Goal: Information Seeking & Learning: Learn about a topic

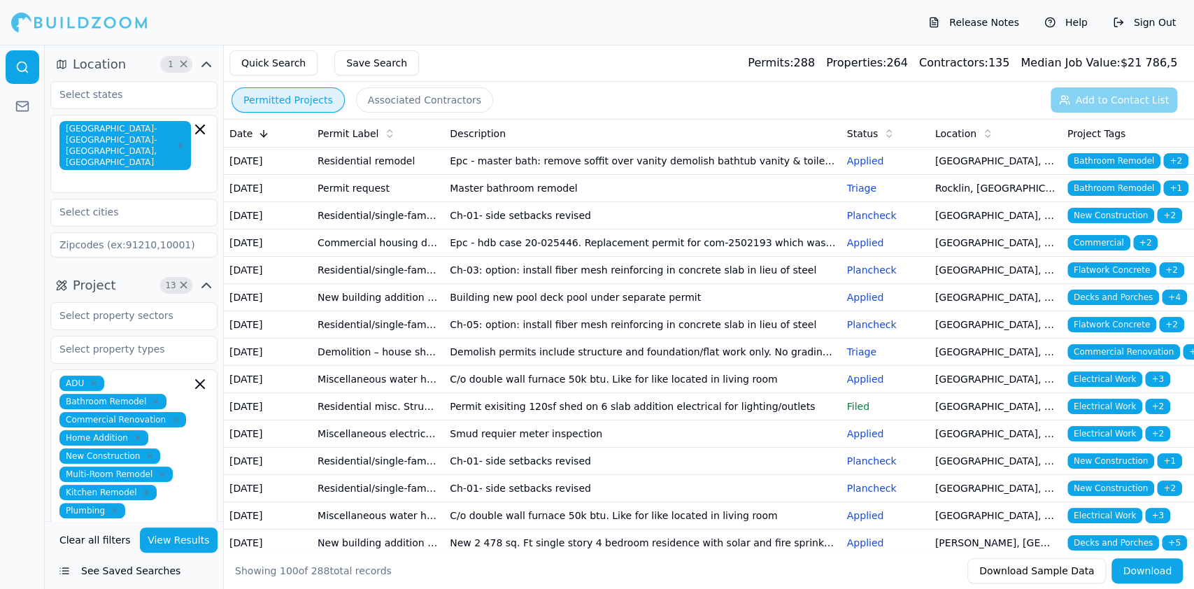
click at [499, 202] on td "Master bathroom remodel" at bounding box center [642, 188] width 397 height 27
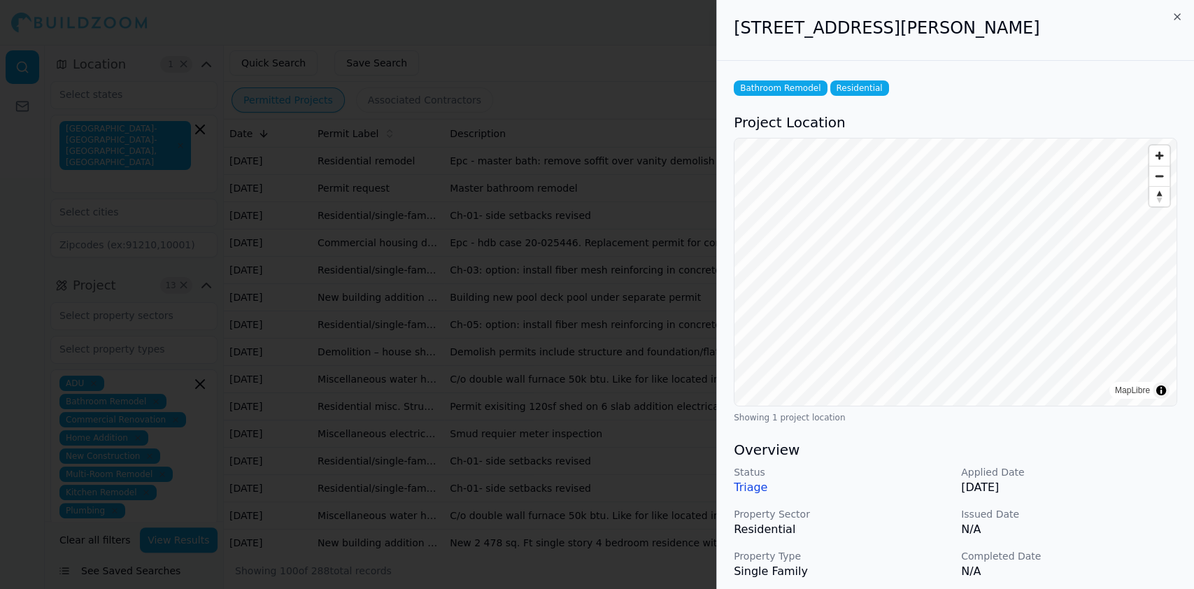
scroll to position [341, 0]
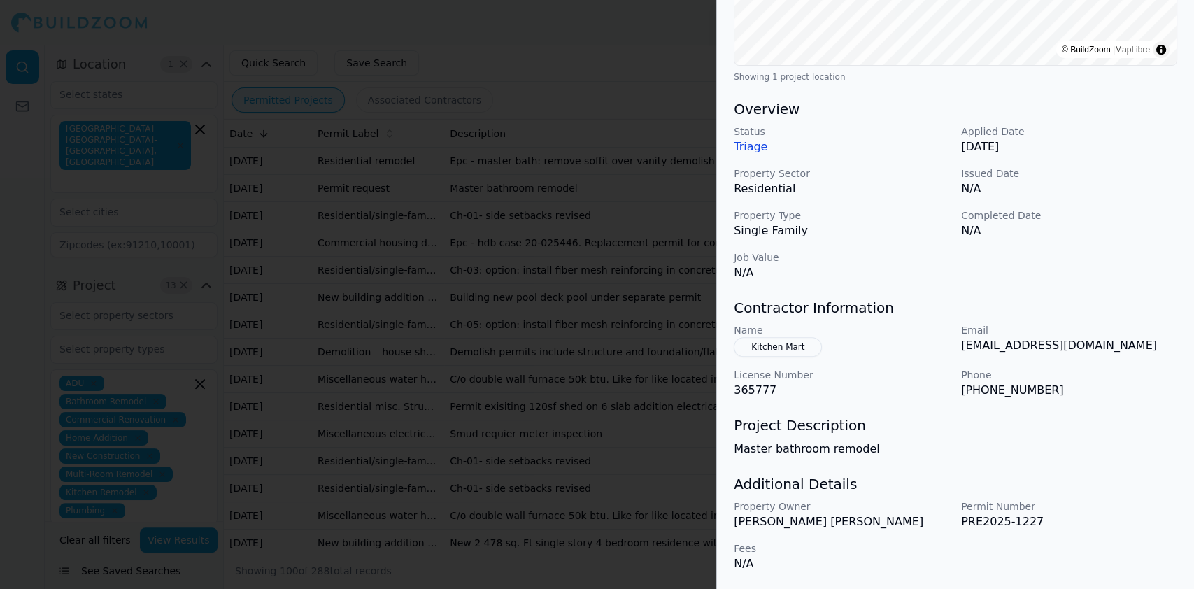
click at [494, 172] on div at bounding box center [597, 294] width 1194 height 589
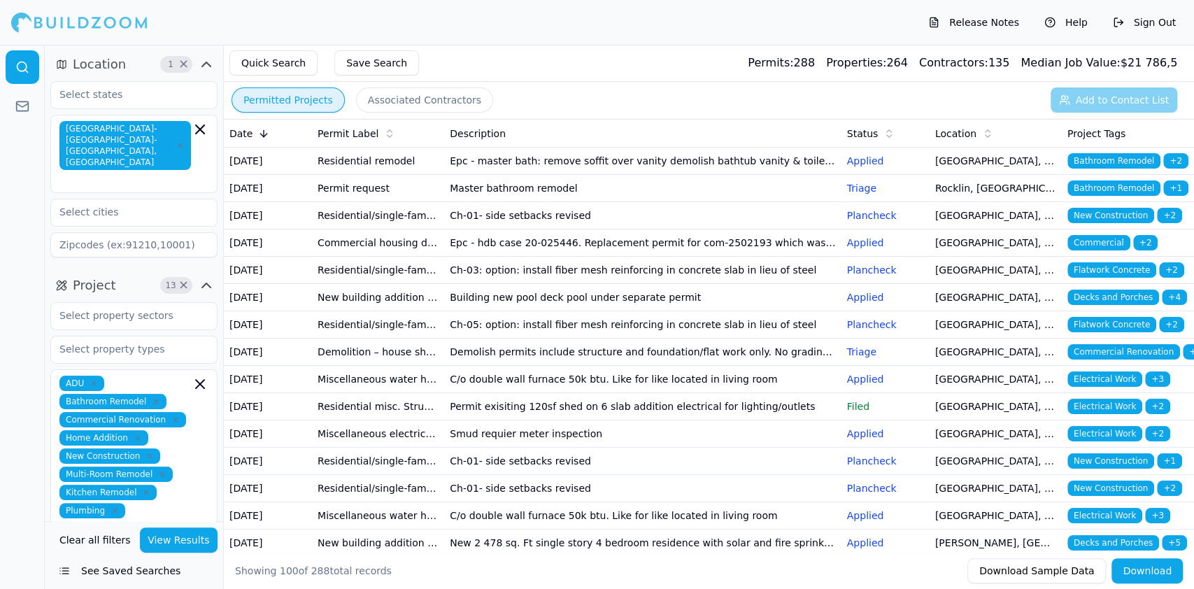
click at [484, 162] on td "Epc - master bath: remove soffit over vanity demolish bathtub vanity & toilet m…" at bounding box center [642, 161] width 397 height 27
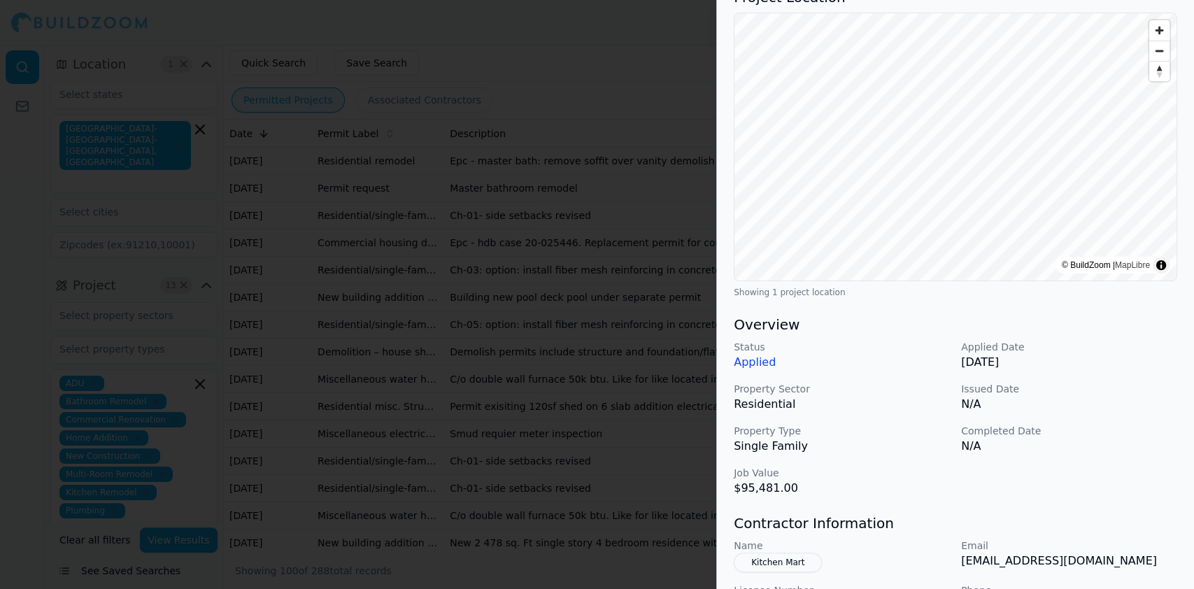
scroll to position [280, 0]
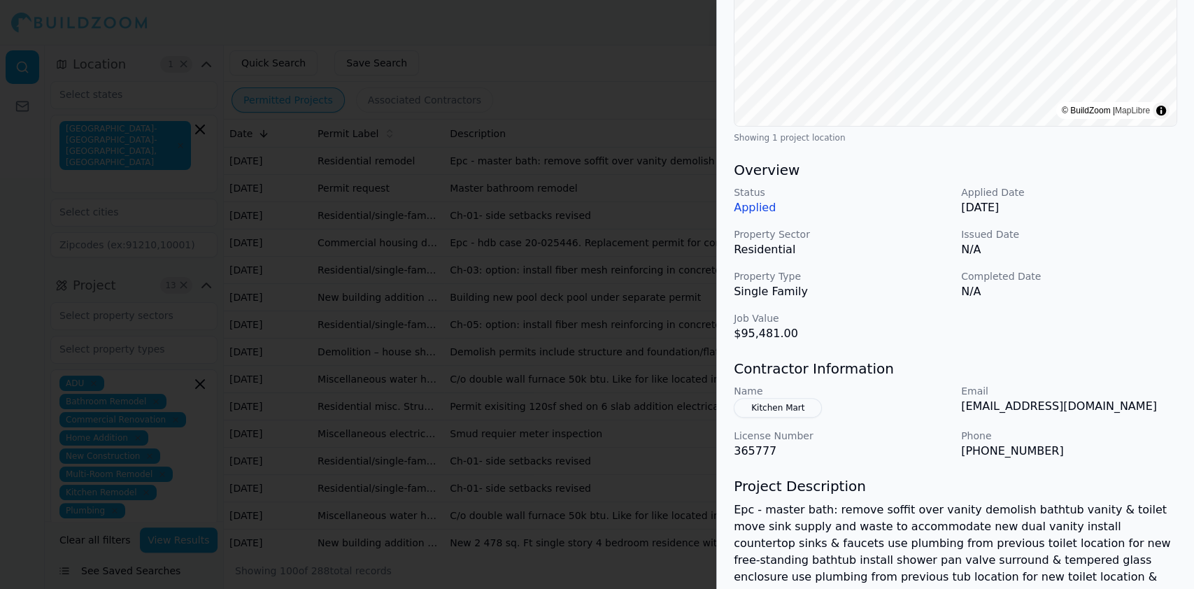
click at [408, 188] on div at bounding box center [597, 294] width 1194 height 589
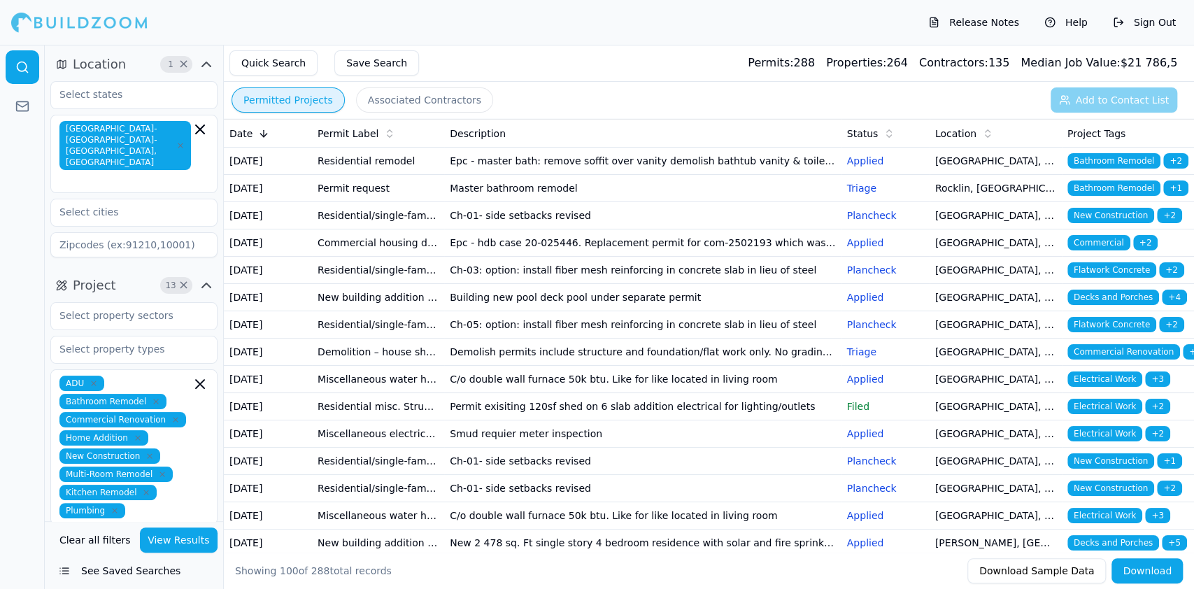
click at [473, 284] on td "Ch-03: option: install fiber mesh reinforcing in concrete slab in lieu of steel" at bounding box center [642, 270] width 397 height 27
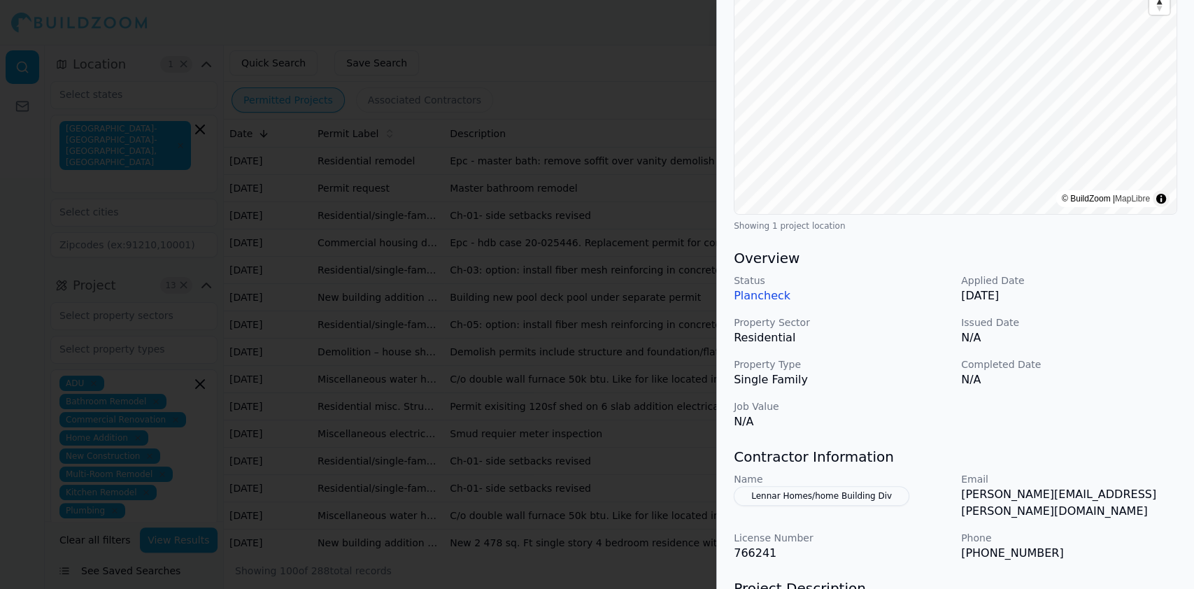
scroll to position [341, 0]
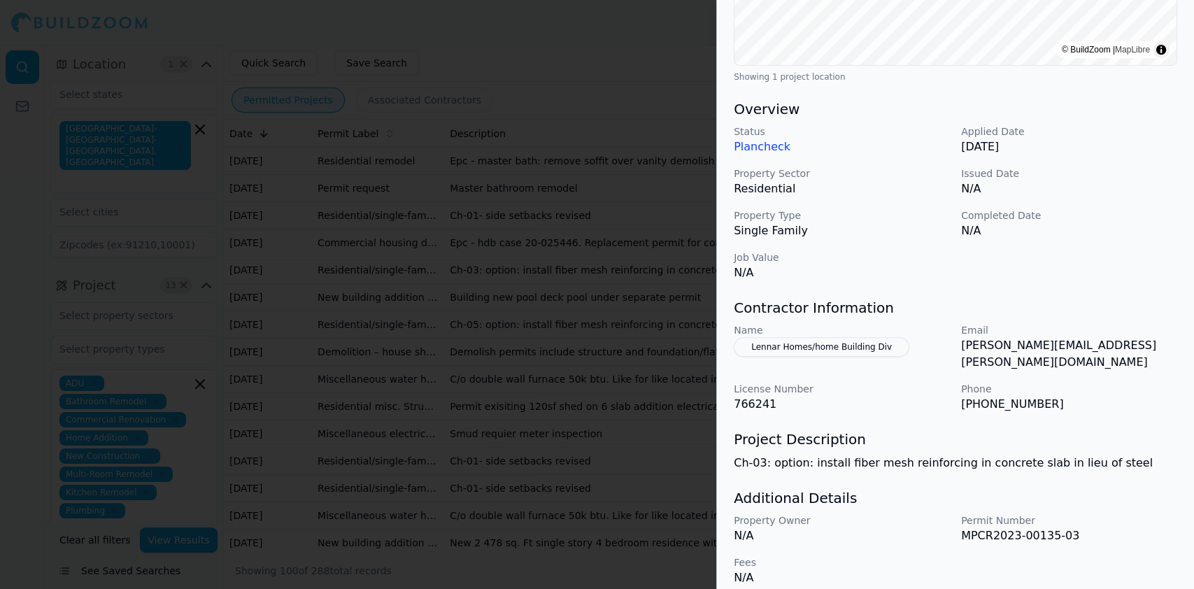
click at [404, 198] on div at bounding box center [597, 294] width 1194 height 589
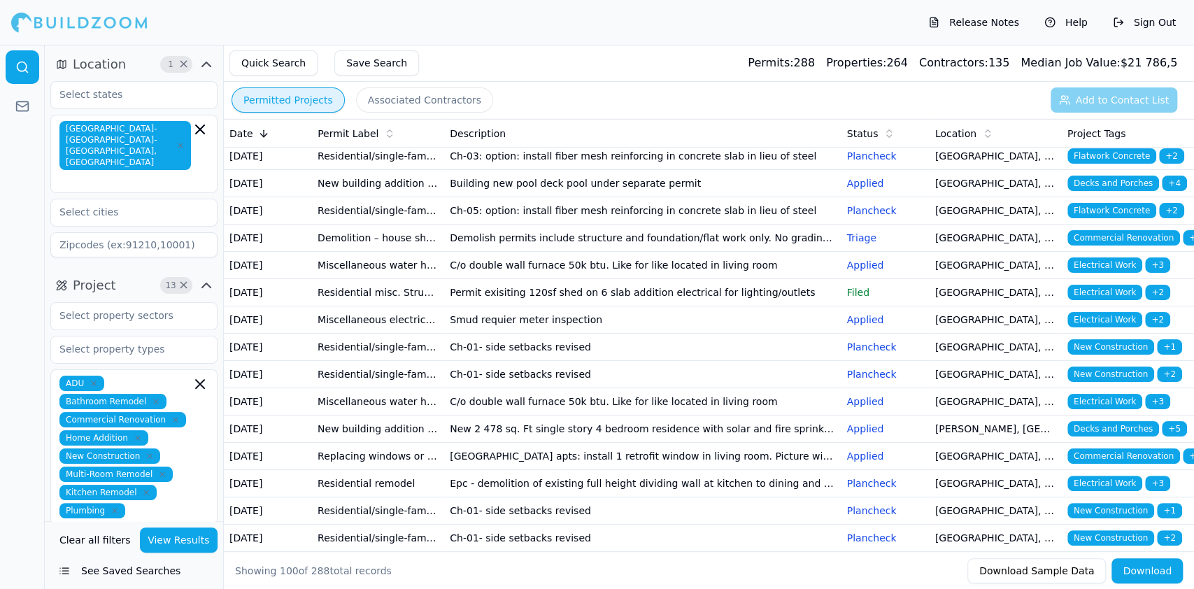
scroll to position [93, 0]
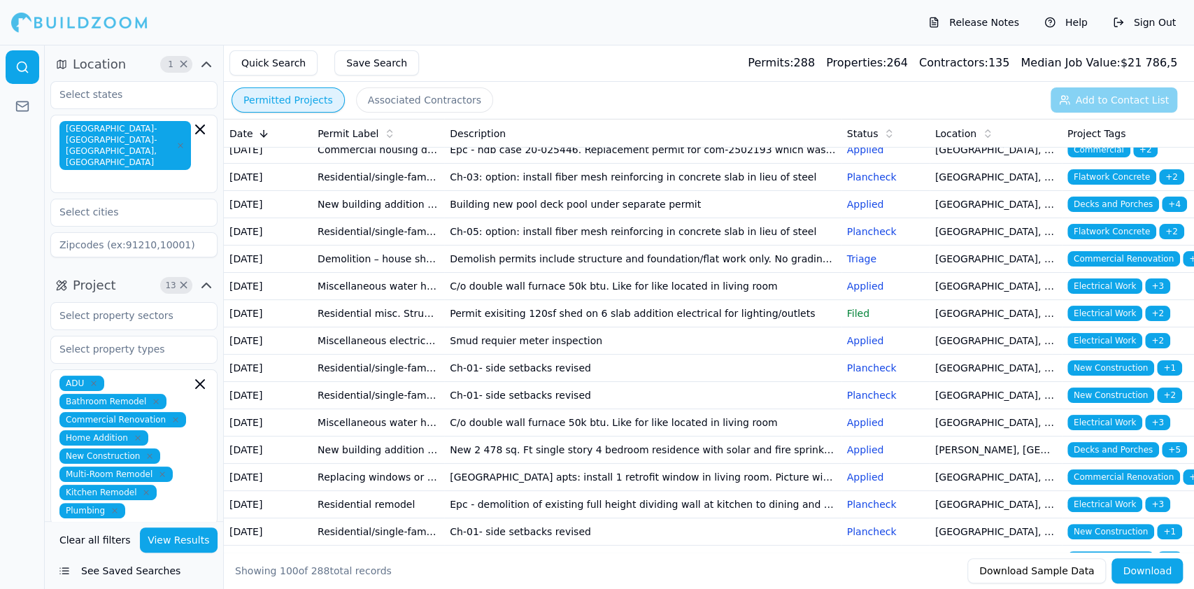
click at [393, 218] on td "New building addition adu (not a garage conversion) deck patio cover garage bar…" at bounding box center [378, 204] width 132 height 27
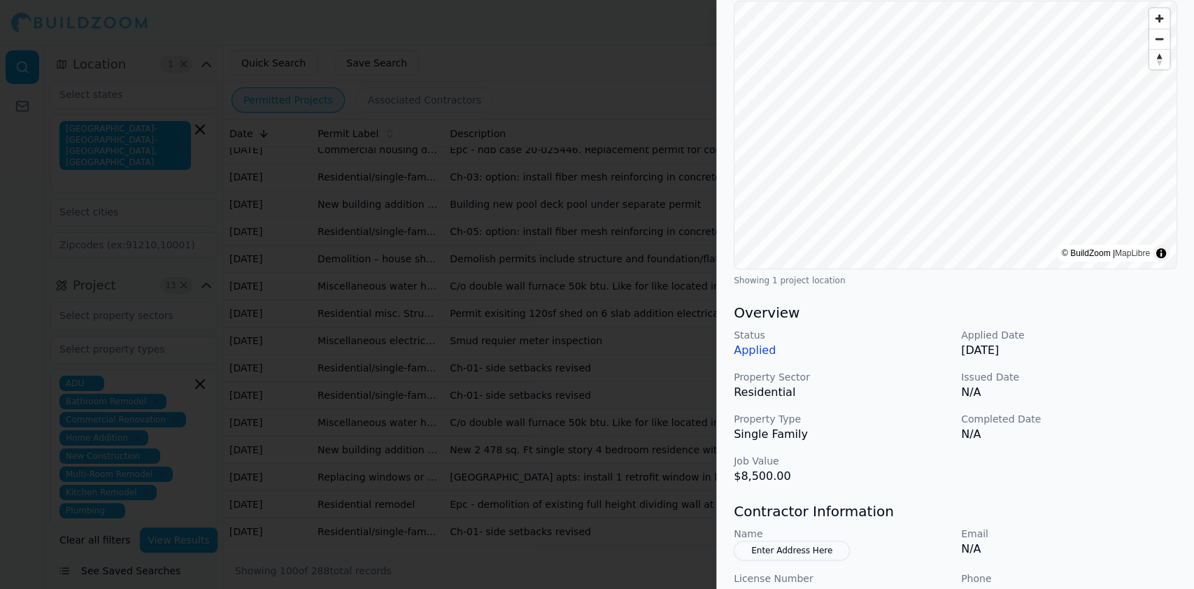
scroll to position [280, 0]
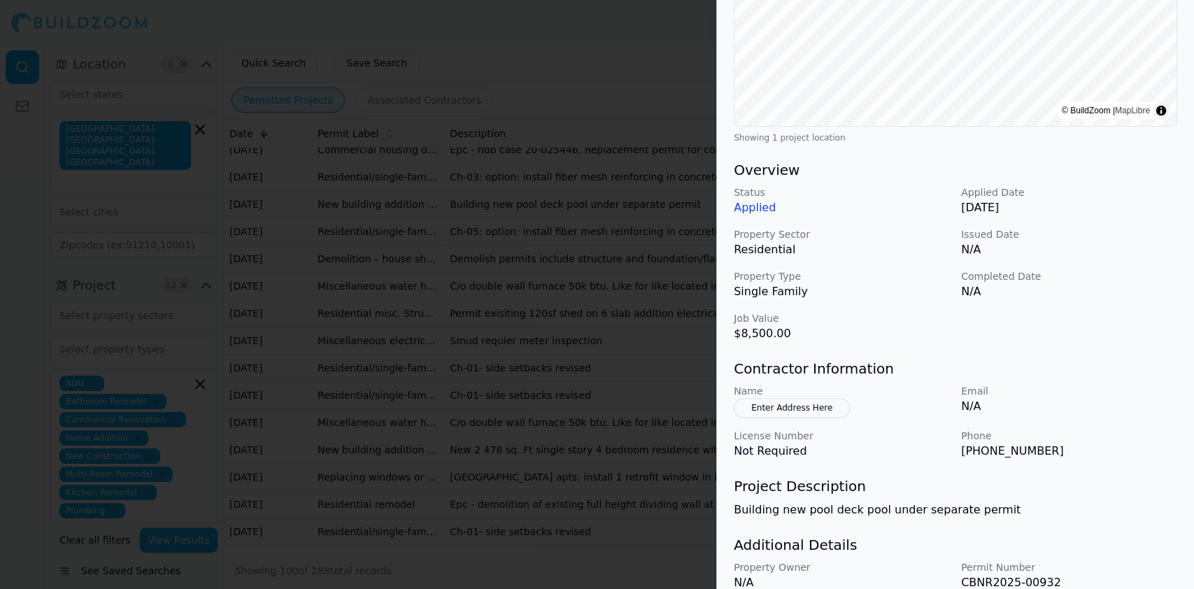
click at [443, 248] on div at bounding box center [597, 294] width 1194 height 589
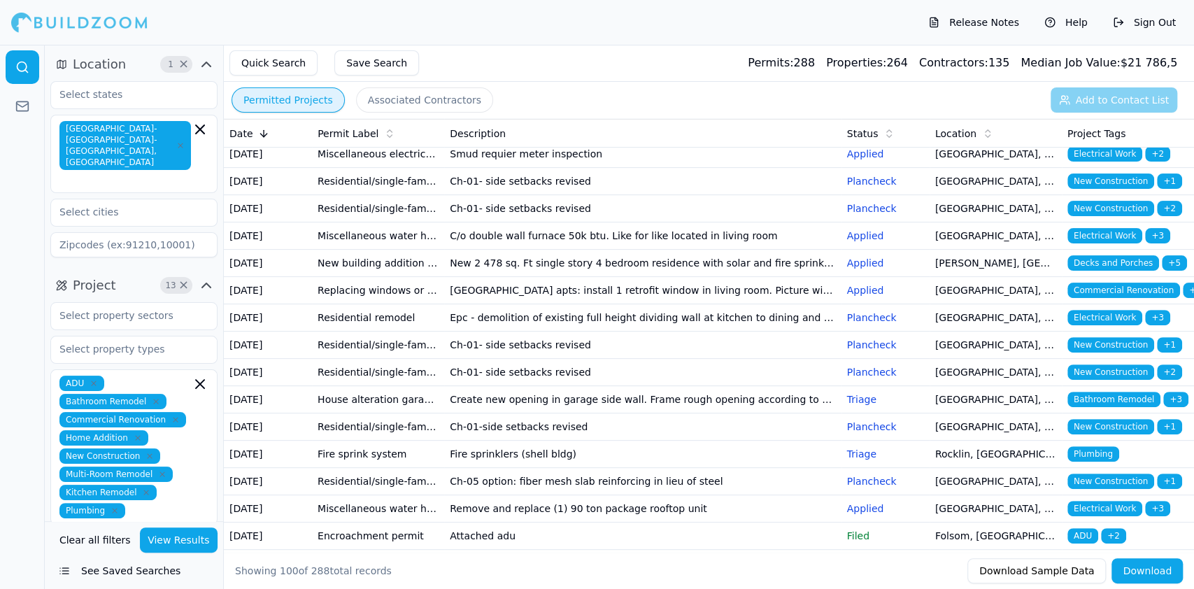
click at [353, 113] on td "Miscellaneous water heater electrical plumbing HVAC mechanical solar/pv" at bounding box center [378, 99] width 132 height 27
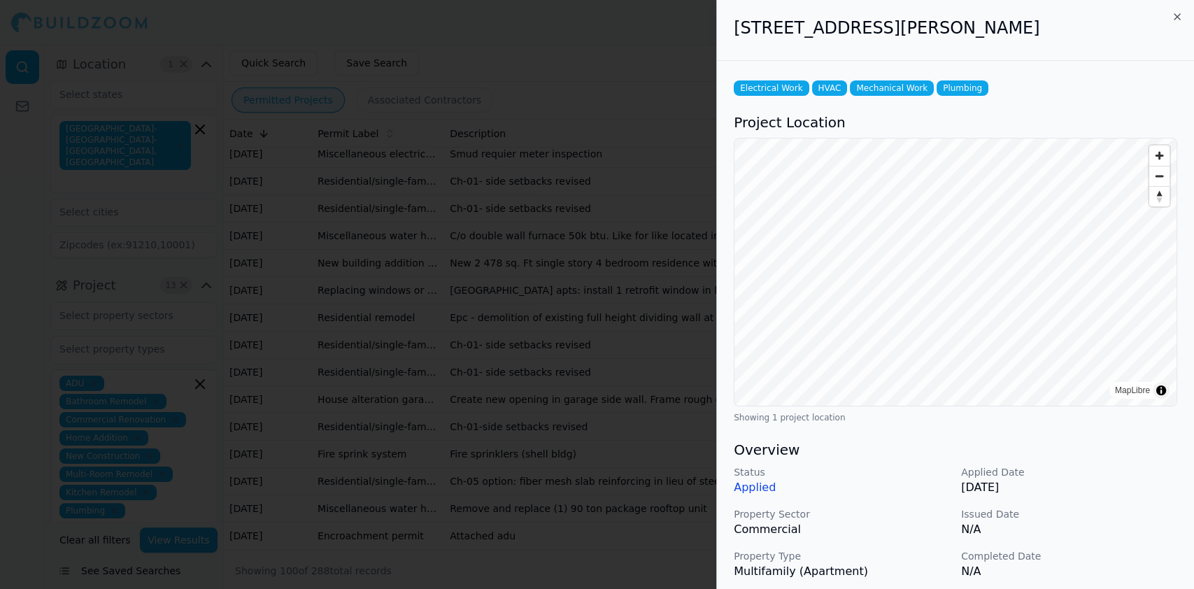
click at [408, 305] on div at bounding box center [597, 294] width 1194 height 589
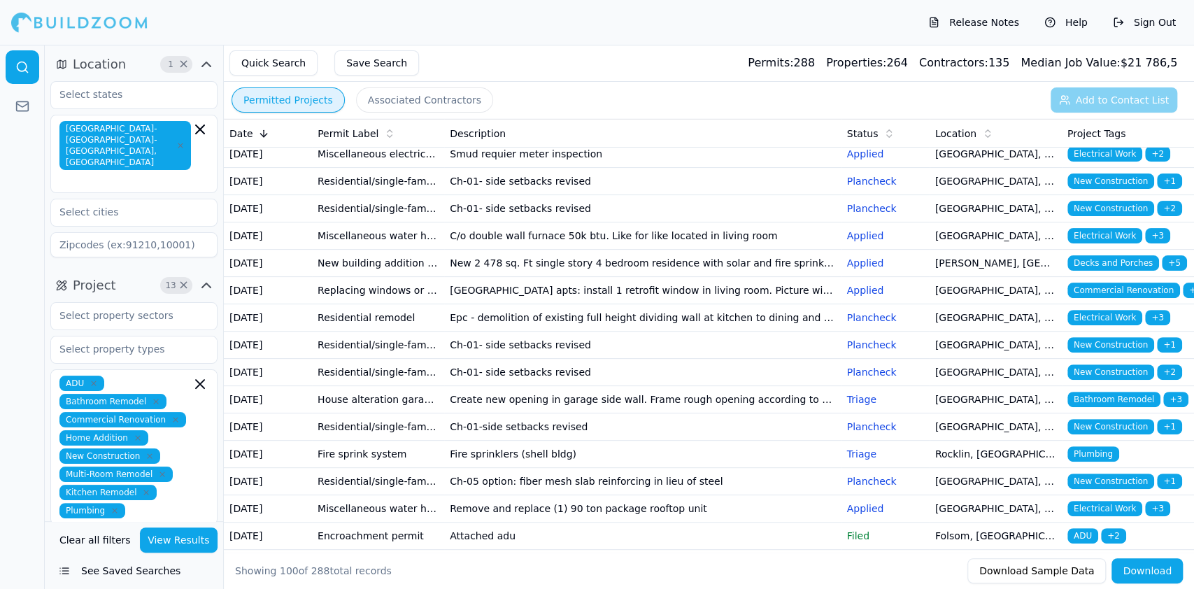
click at [406, 168] on td "Miscellaneous electrical plumbing mechanical solar/pv electric vehicle charger …" at bounding box center [378, 154] width 132 height 27
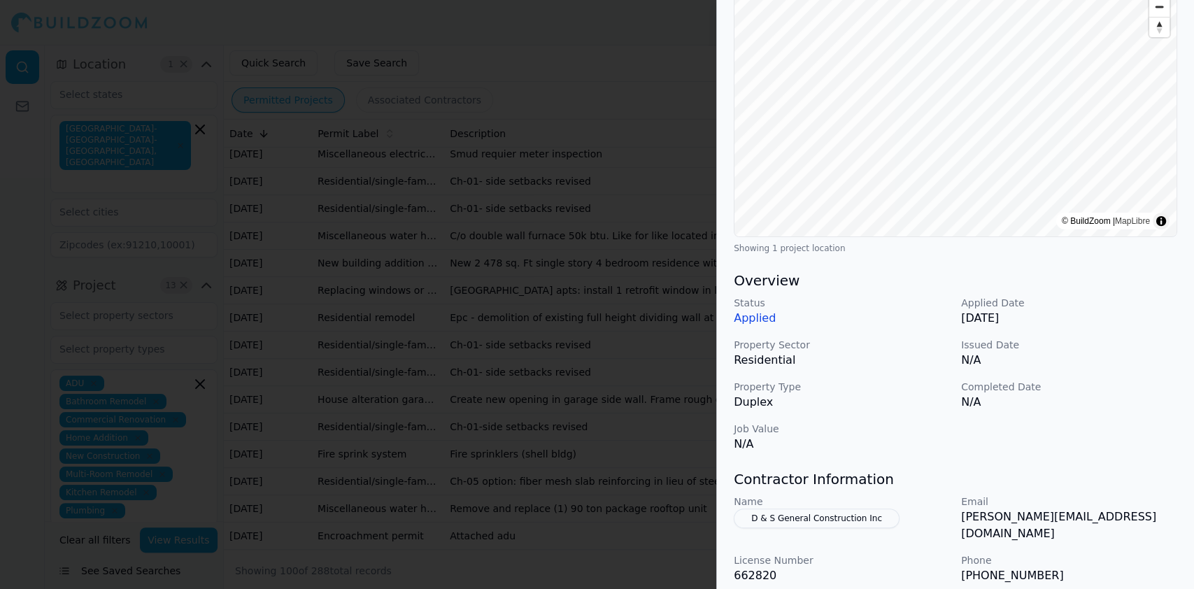
scroll to position [341, 0]
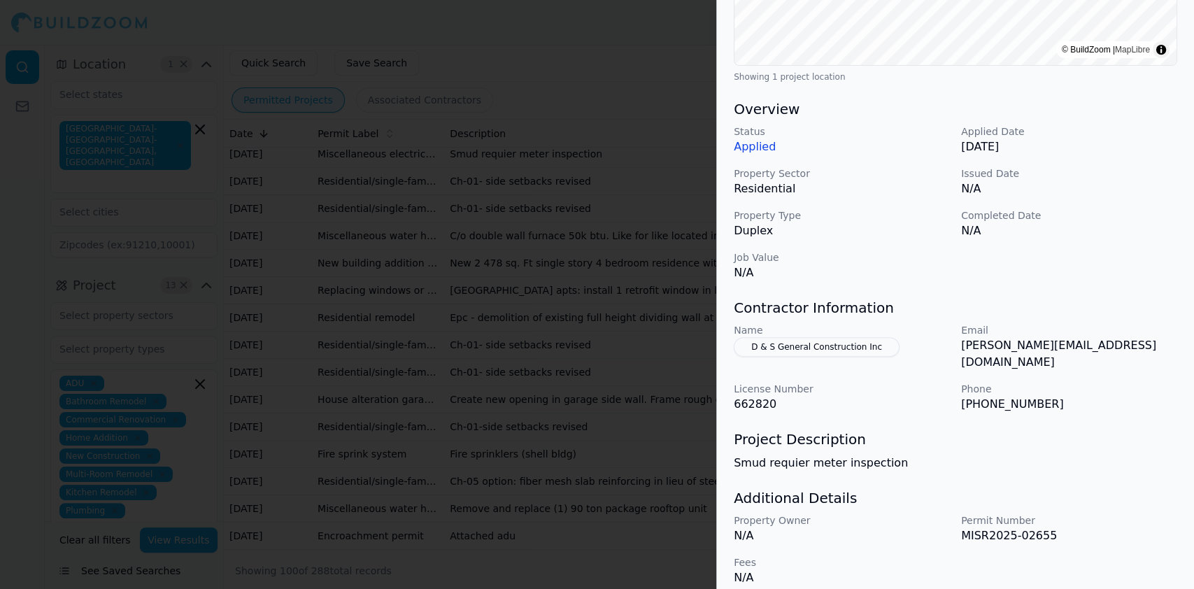
click at [308, 154] on div at bounding box center [597, 294] width 1194 height 589
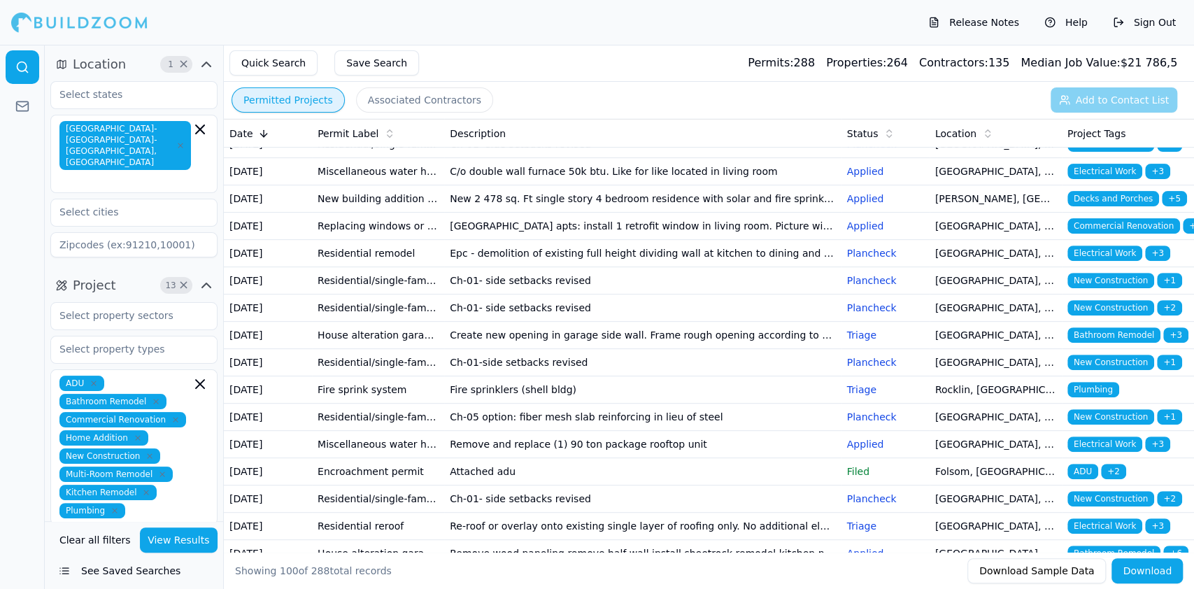
scroll to position [373, 0]
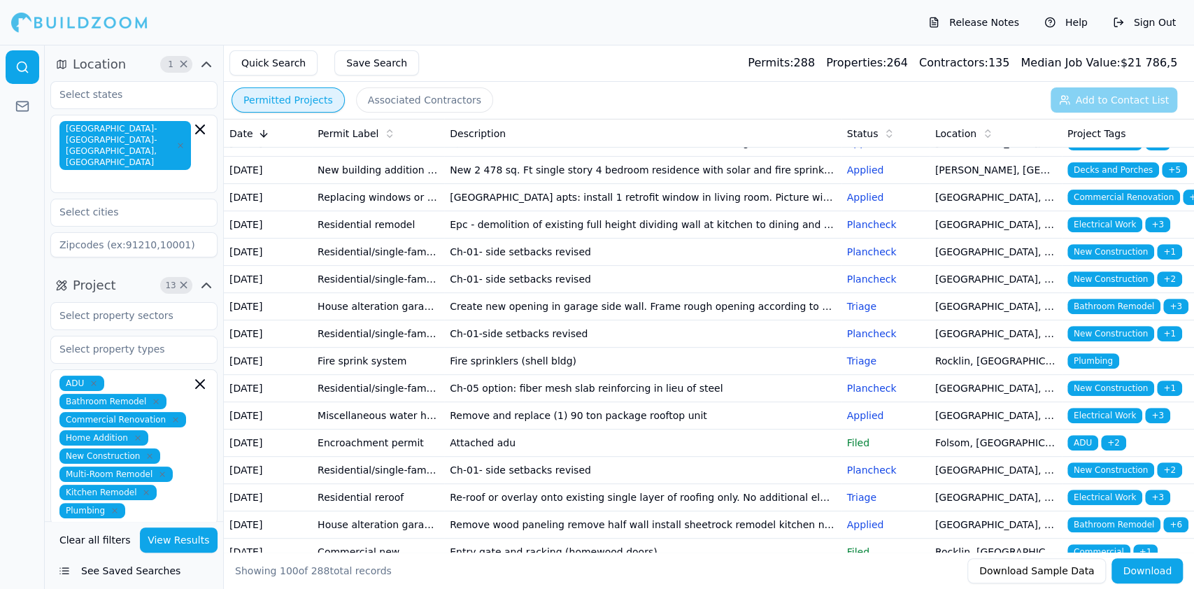
click at [415, 184] on td "New building addition adu (not a garage conversion) deck patio cover garage bar…" at bounding box center [378, 170] width 132 height 27
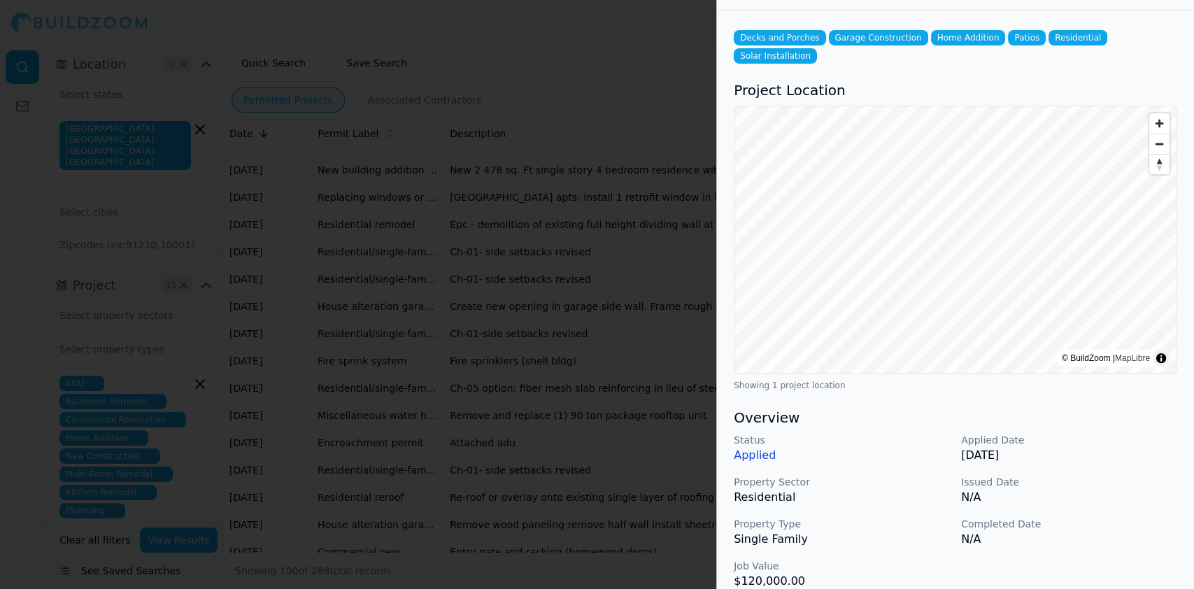
scroll to position [280, 0]
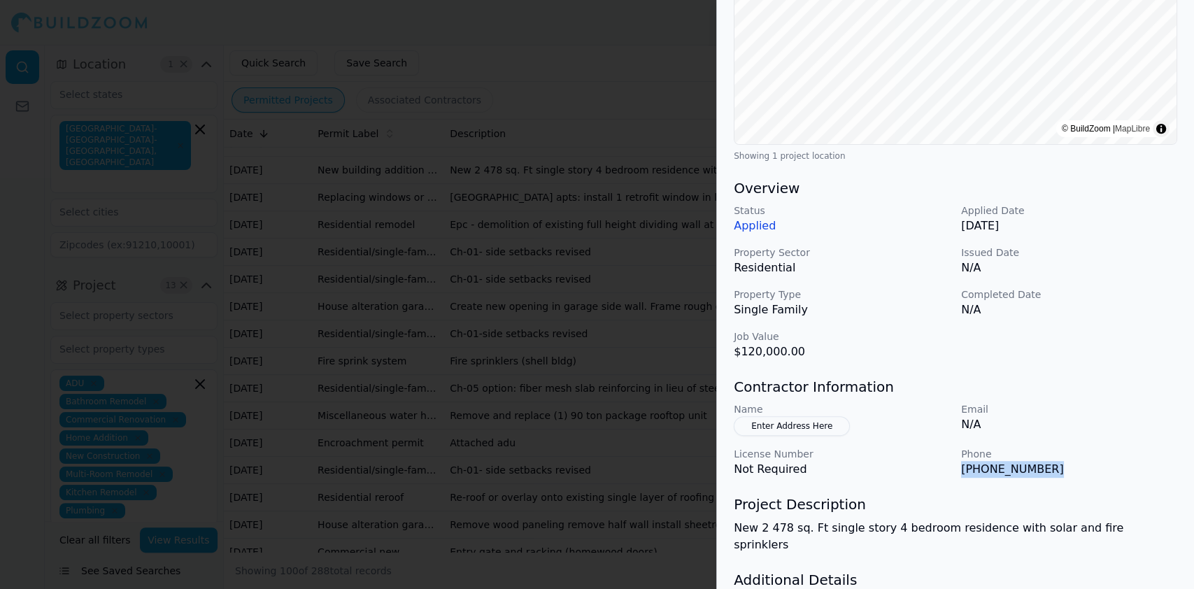
drag, startPoint x: 958, startPoint y: 450, endPoint x: 1049, endPoint y: 453, distance: 91.0
click at [1049, 453] on div "Name Enter Address Here Email N/A License Number Not Required Phone [PHONE_NUMB…" at bounding box center [955, 440] width 443 height 76
copy p "[PHONE_NUMBER]"
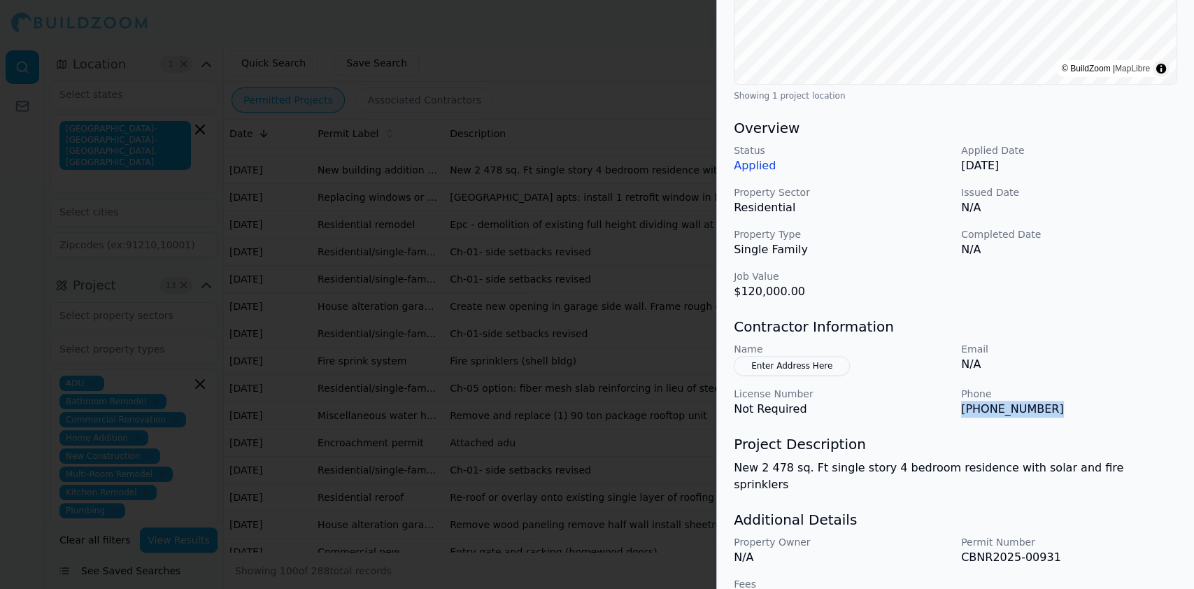
scroll to position [341, 0]
click at [1074, 316] on h3 "Contractor Information" at bounding box center [955, 326] width 443 height 20
click at [336, 218] on div at bounding box center [597, 294] width 1194 height 589
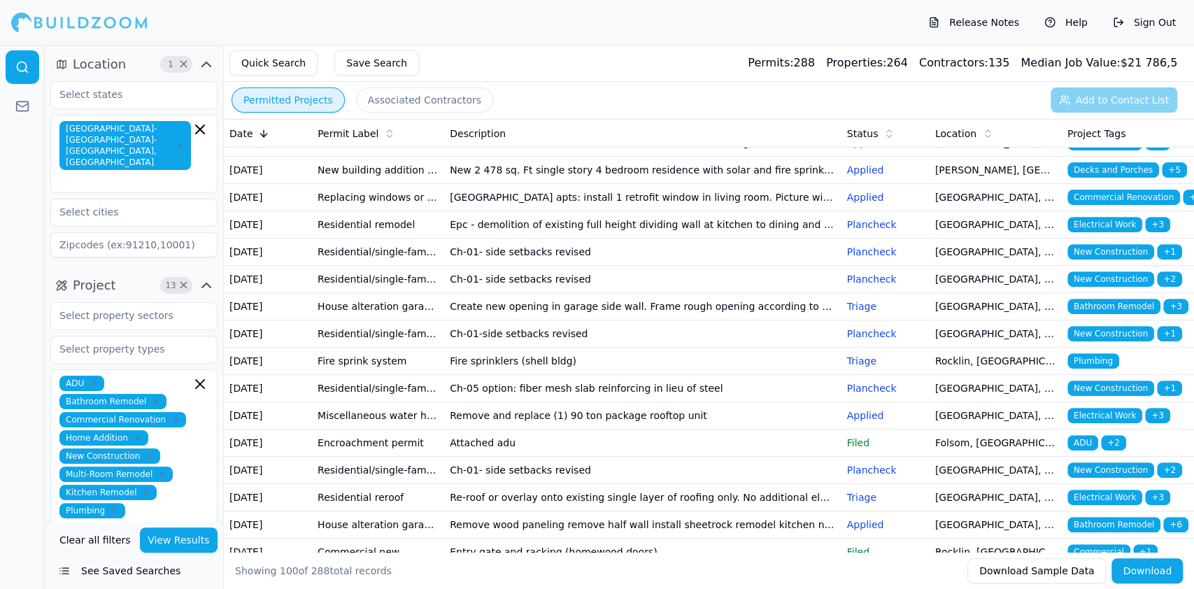
scroll to position [560, 0]
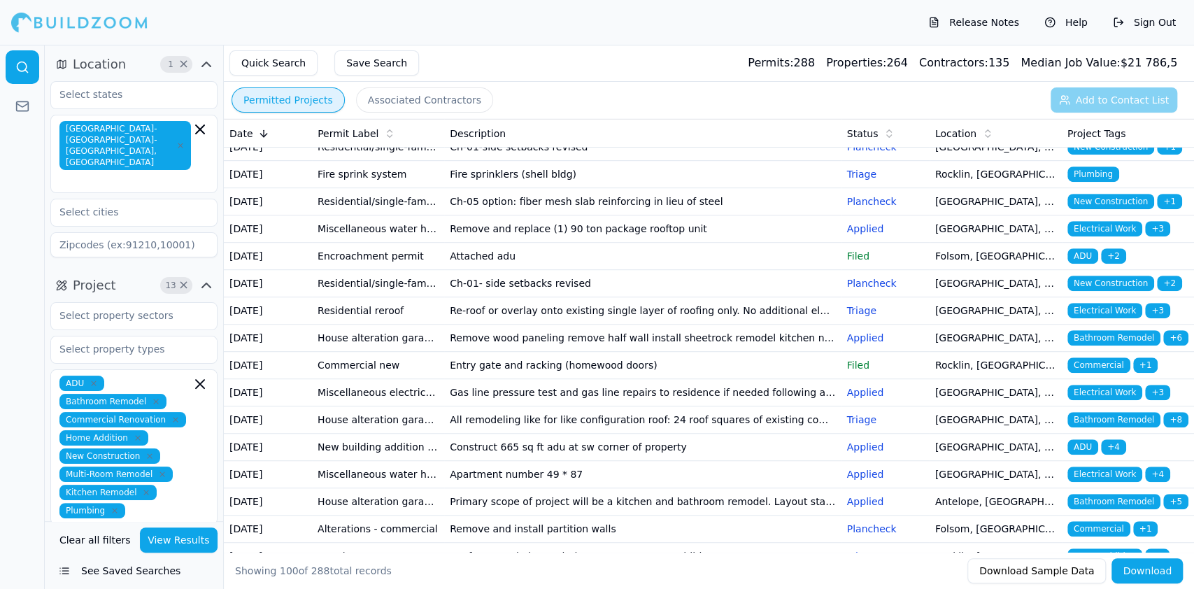
click at [436, 79] on td "Residential/single-family/duplex - production housing change order" at bounding box center [378, 65] width 132 height 27
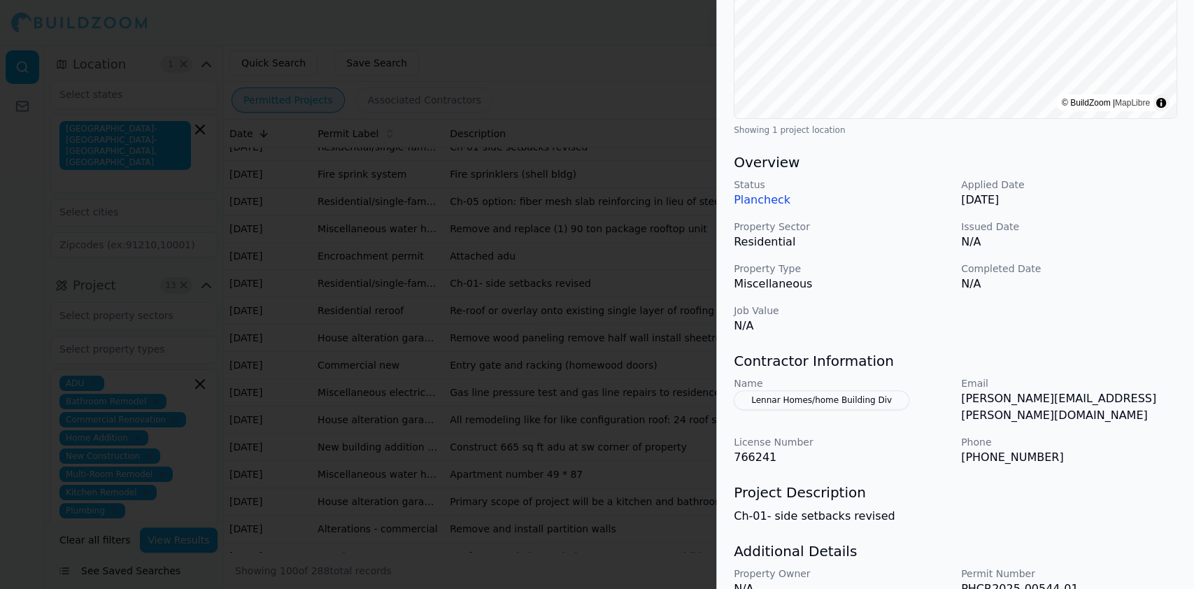
scroll to position [341, 0]
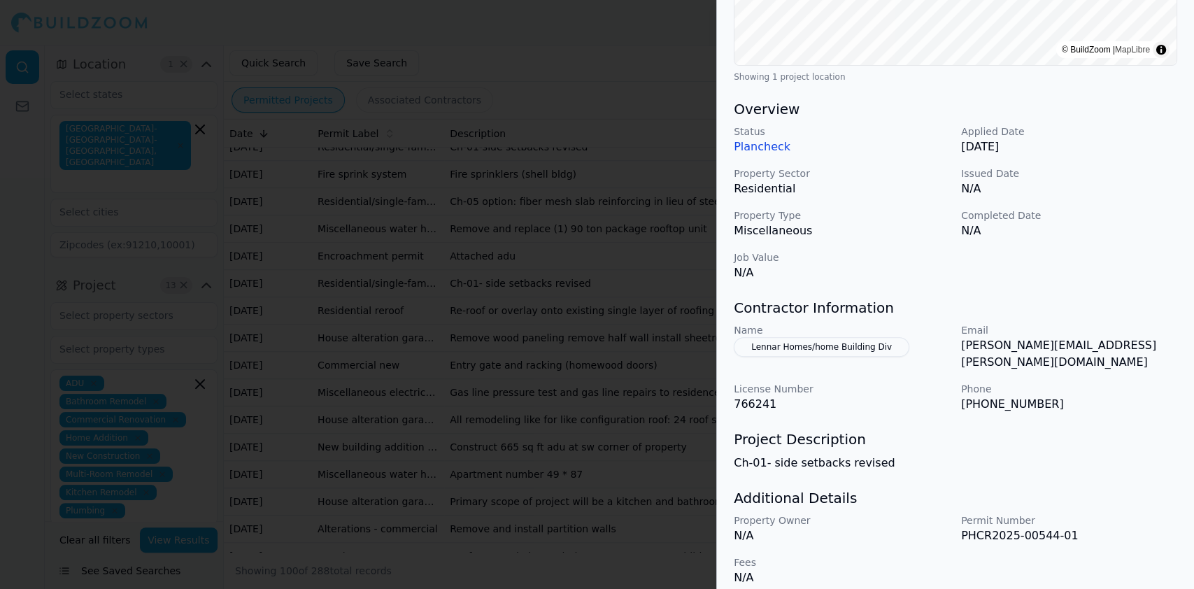
click at [365, 311] on div at bounding box center [597, 294] width 1194 height 589
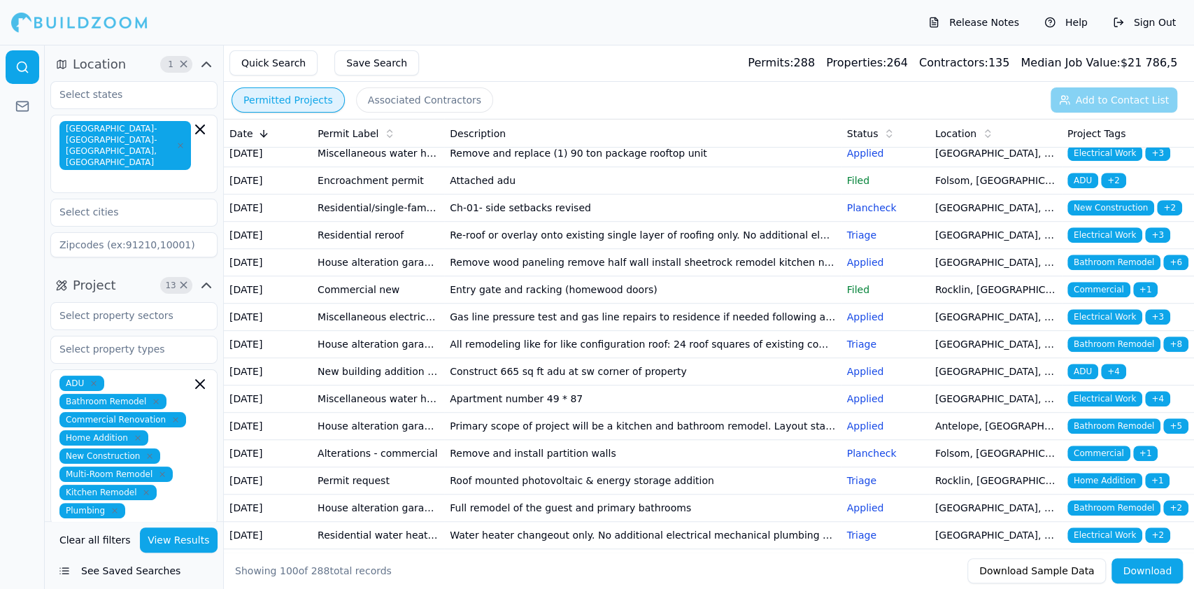
scroll to position [746, 0]
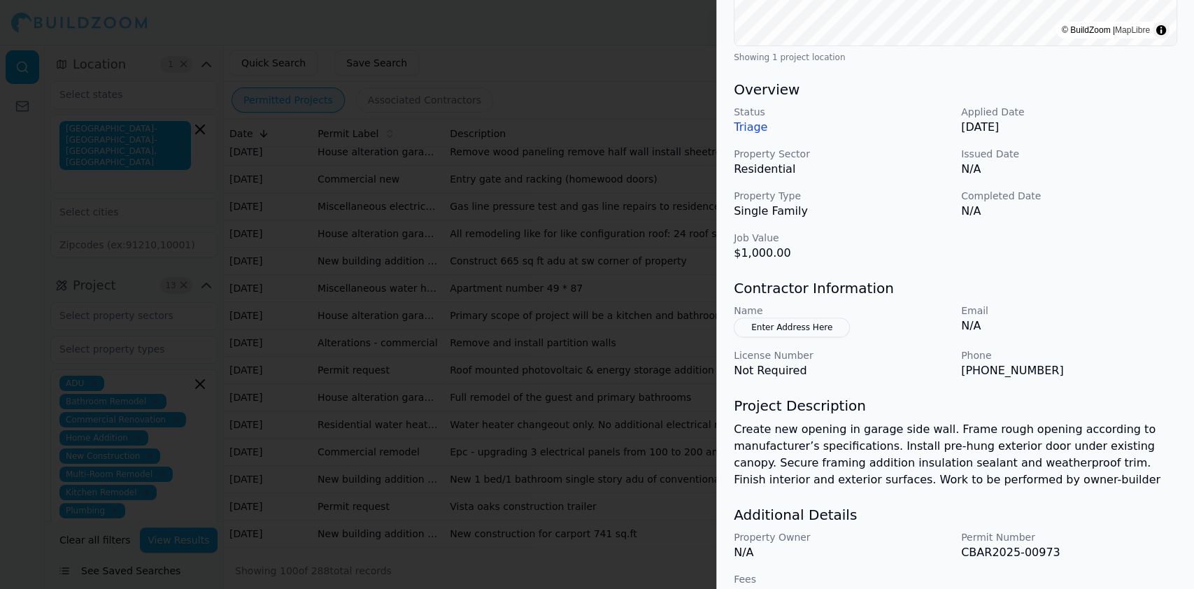
scroll to position [373, 0]
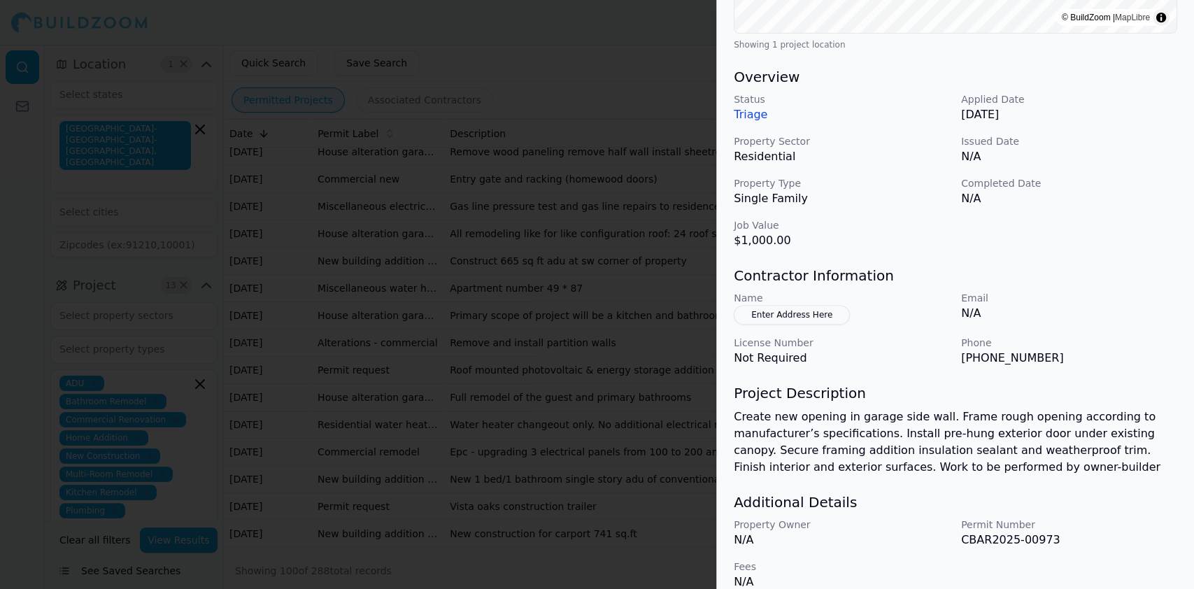
click at [399, 318] on div at bounding box center [597, 294] width 1194 height 589
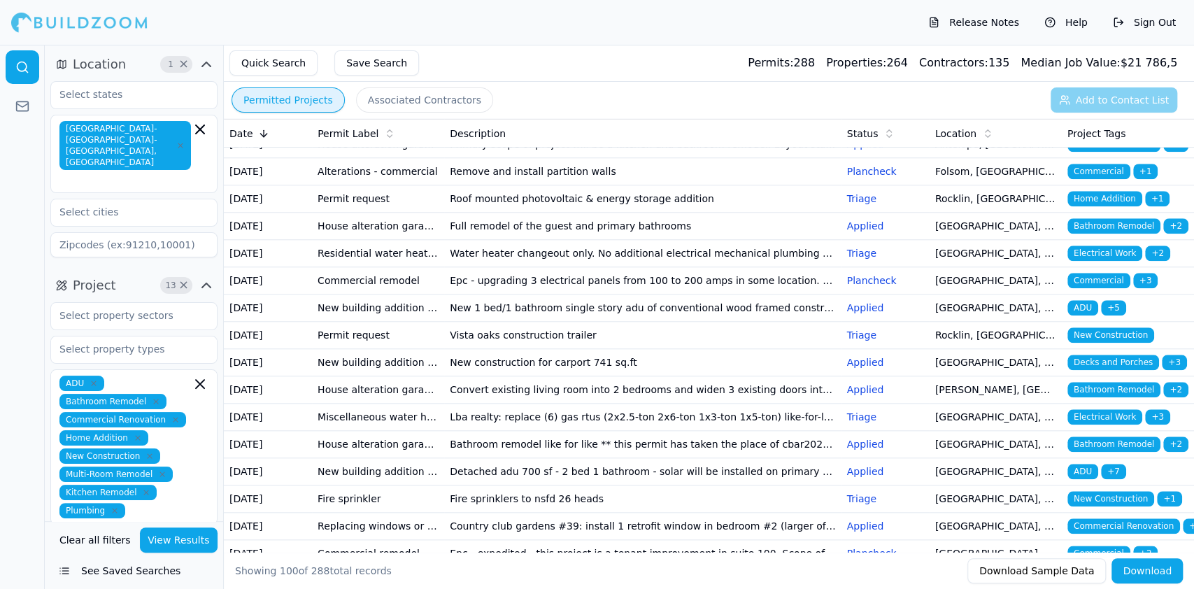
scroll to position [932, 0]
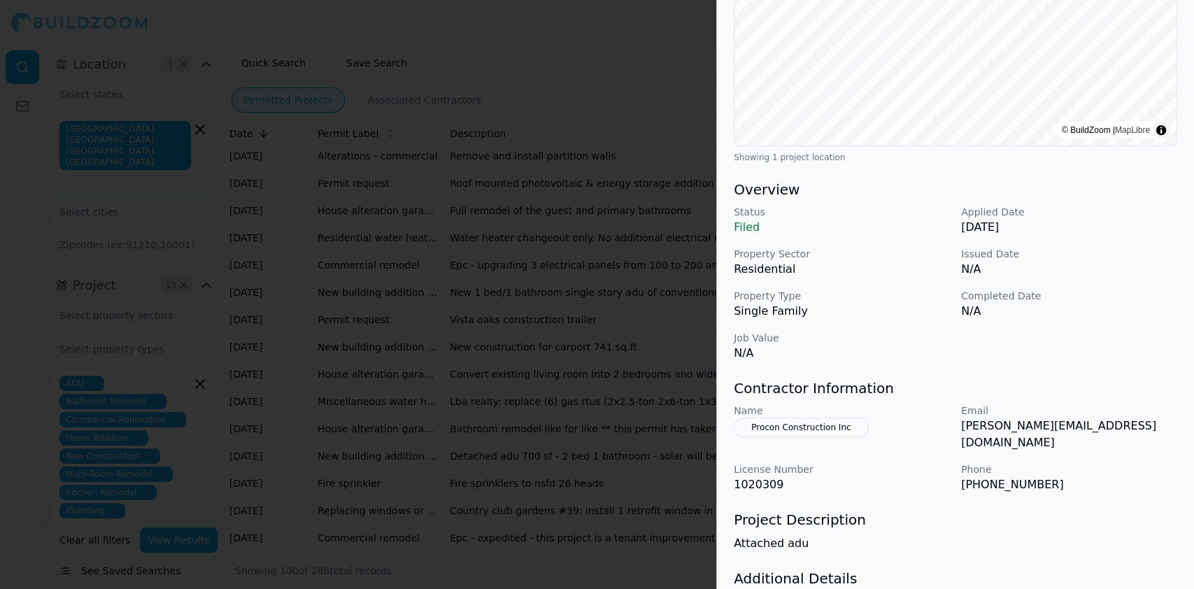
scroll to position [341, 0]
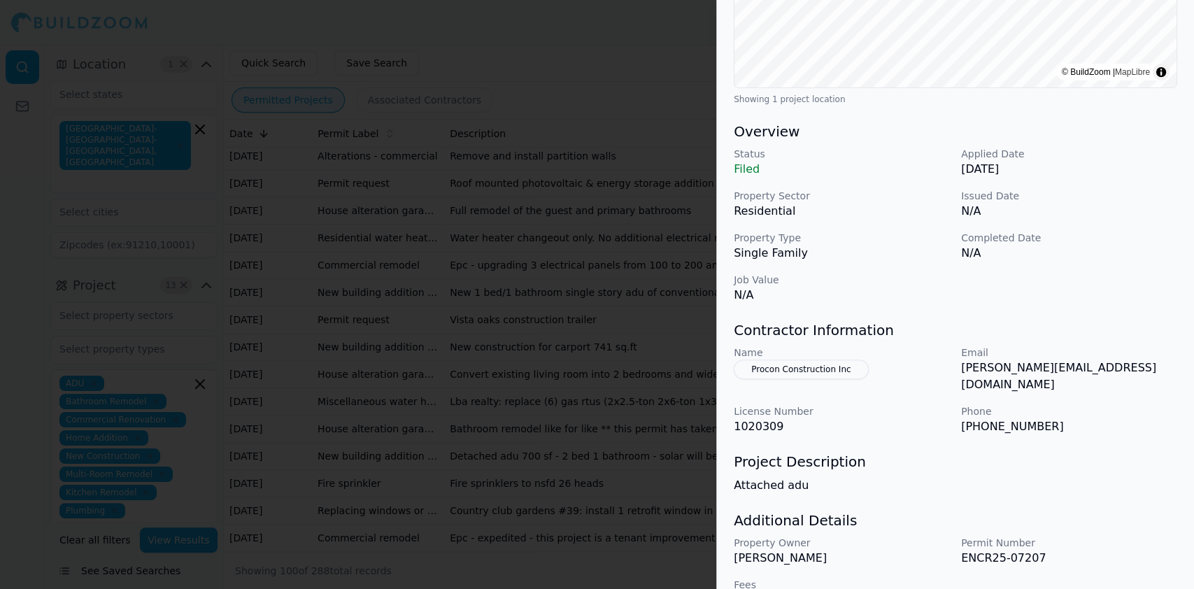
click at [537, 215] on div at bounding box center [597, 294] width 1194 height 589
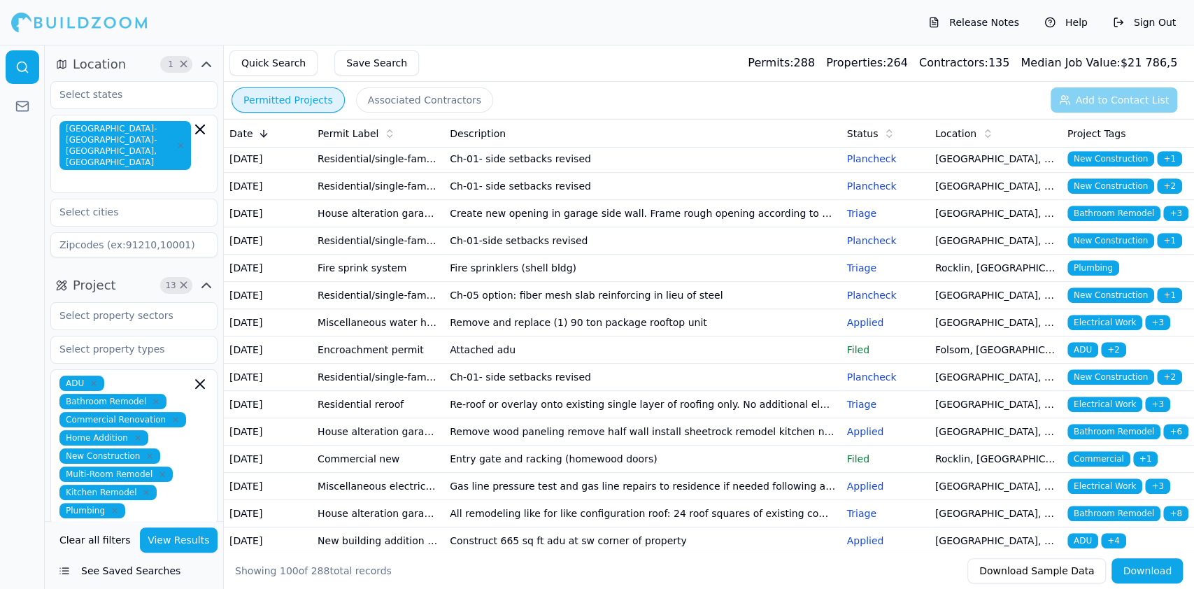
scroll to position [280, 0]
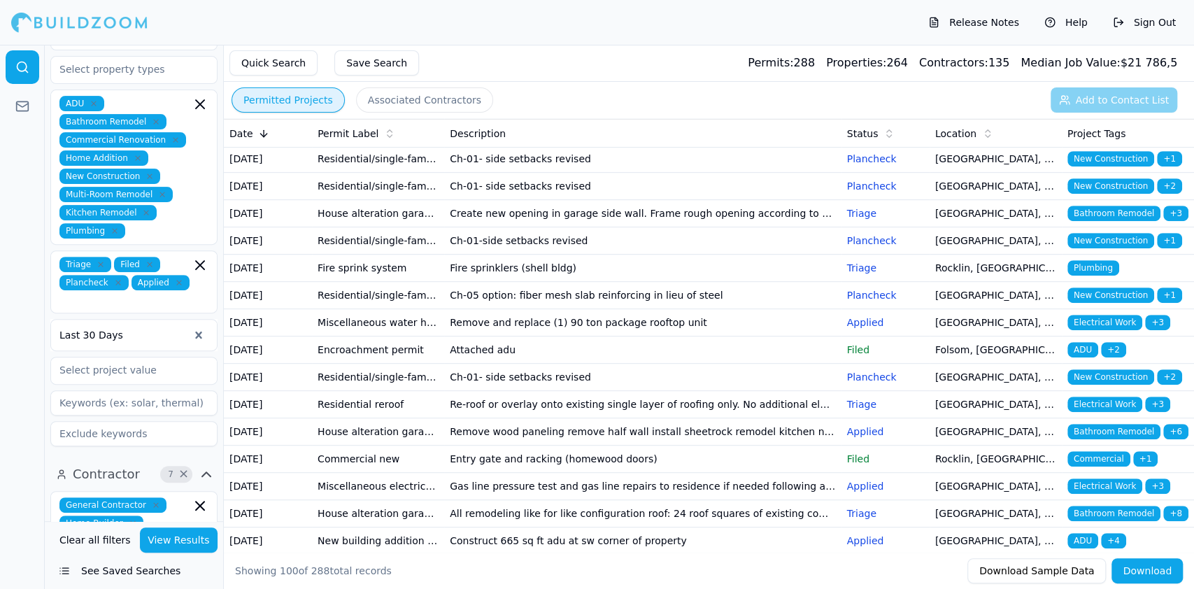
click at [166, 534] on button "View Results" at bounding box center [179, 539] width 78 height 25
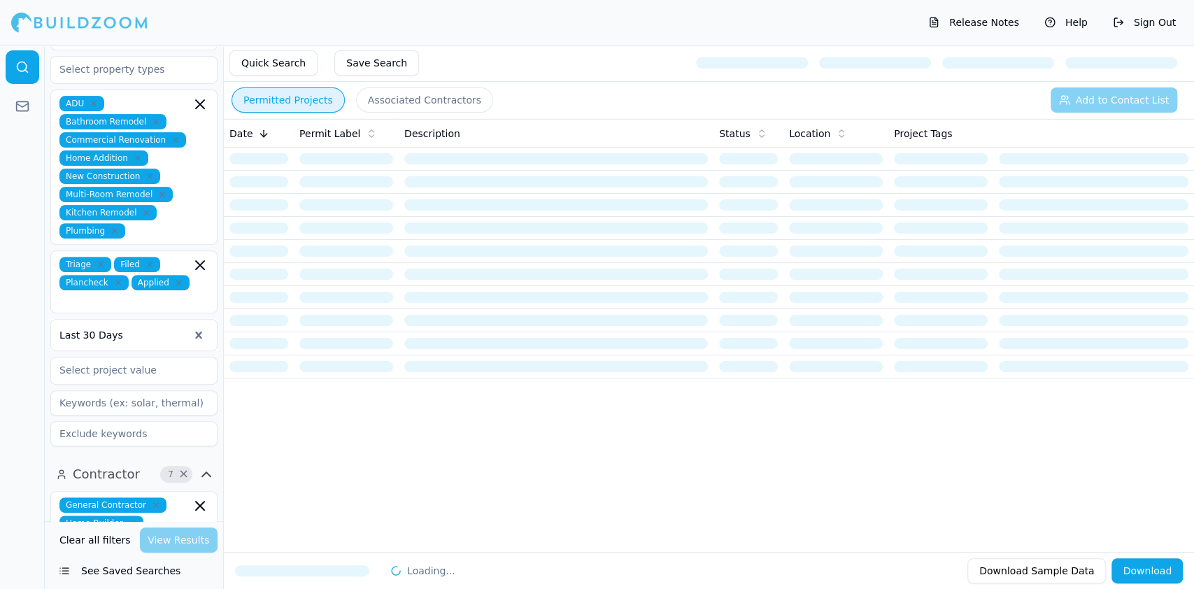
click at [168, 538] on div "Clear all filters View Results" at bounding box center [133, 539] width 167 height 25
click at [157, 541] on div "Clear all filters View Results" at bounding box center [133, 539] width 167 height 25
click at [187, 538] on div "Clear all filters View Results" at bounding box center [133, 539] width 167 height 25
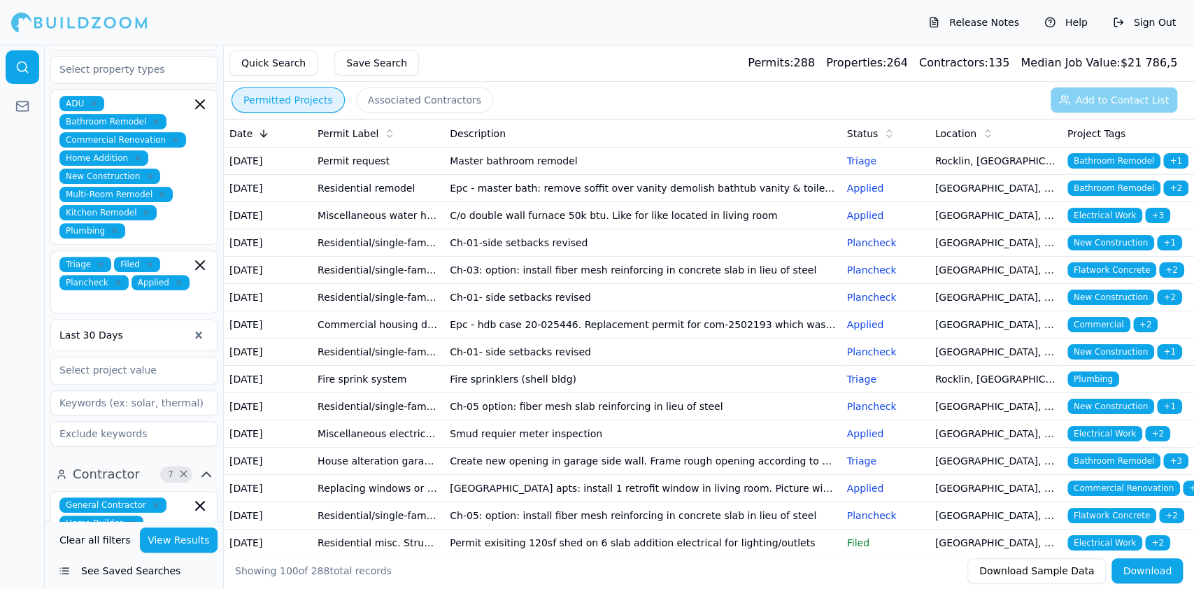
click at [183, 540] on button "View Results" at bounding box center [179, 539] width 78 height 25
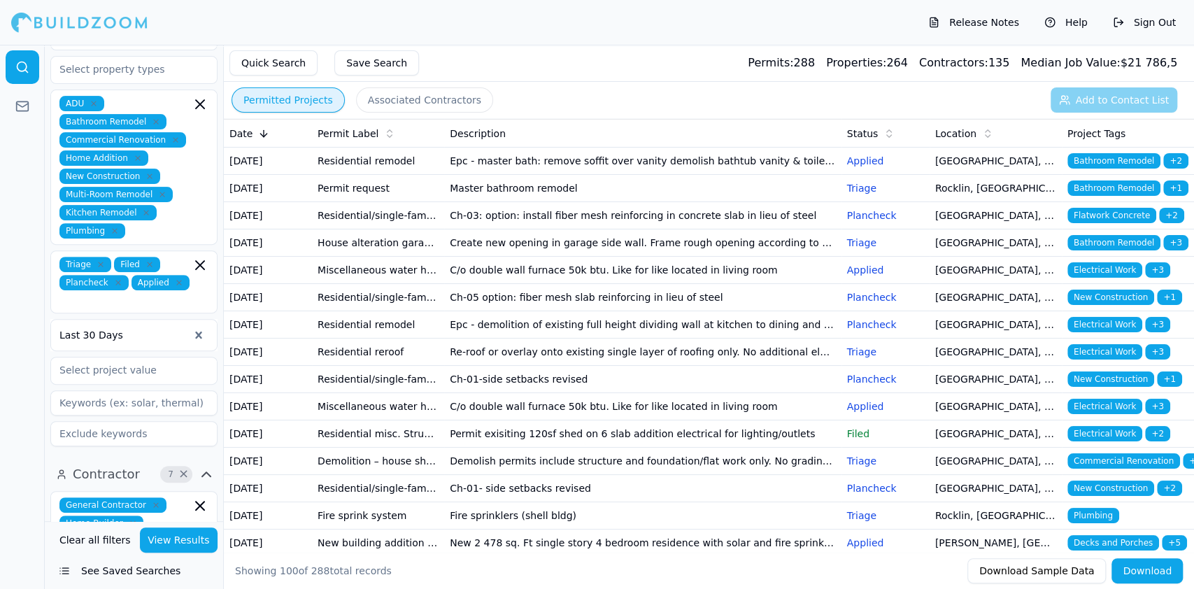
click at [509, 163] on td "Epc - master bath: remove soffit over vanity demolish bathtub vanity & toilet m…" at bounding box center [642, 161] width 397 height 27
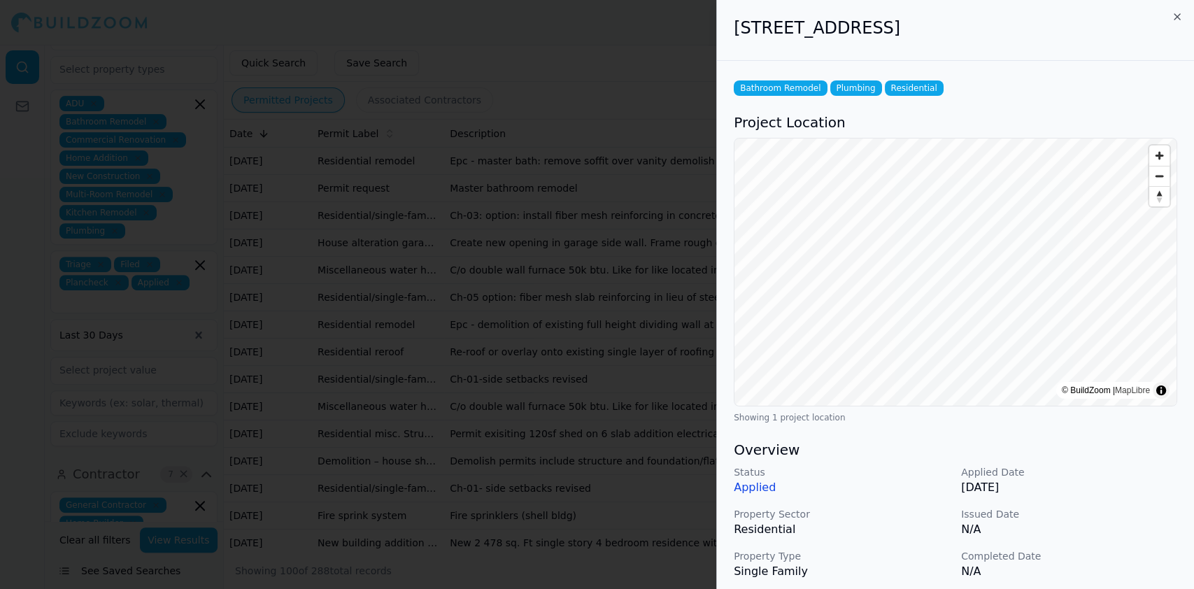
scroll to position [280, 0]
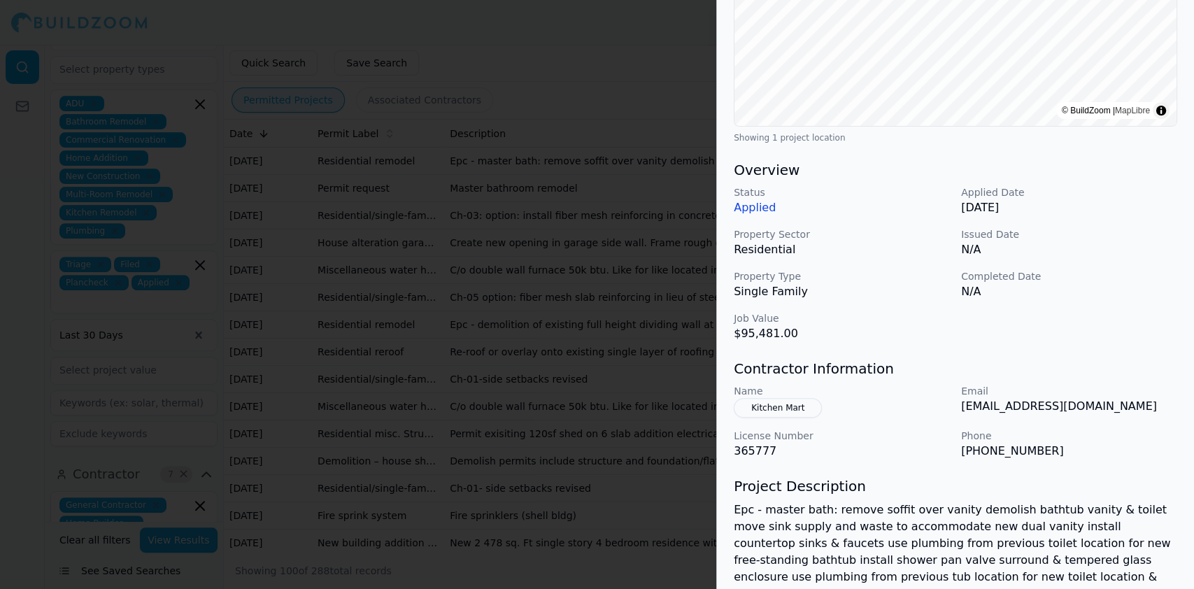
click at [488, 339] on div at bounding box center [597, 294] width 1194 height 589
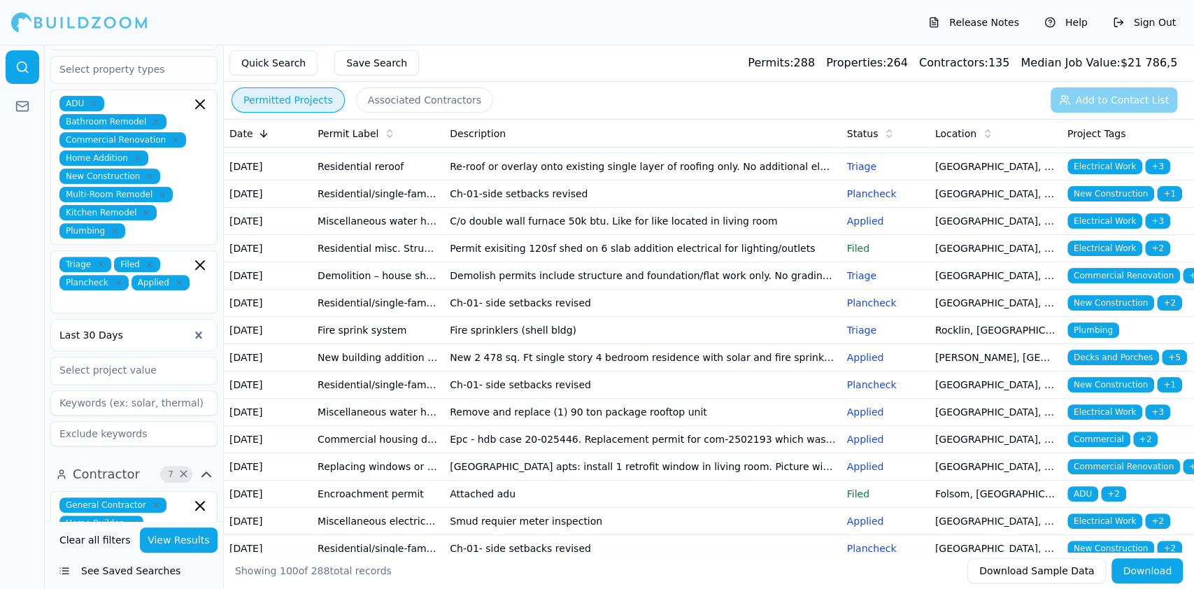
scroll to position [186, 0]
click at [392, 207] on td "Residential/single-family/duplex - production housing change order" at bounding box center [378, 193] width 132 height 27
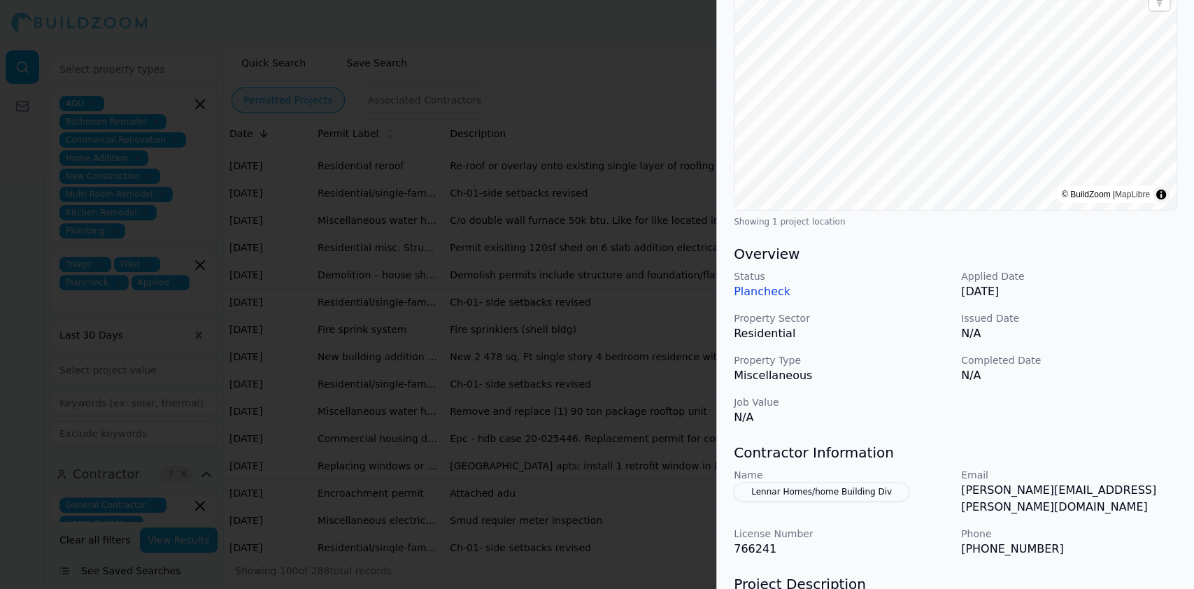
scroll to position [280, 0]
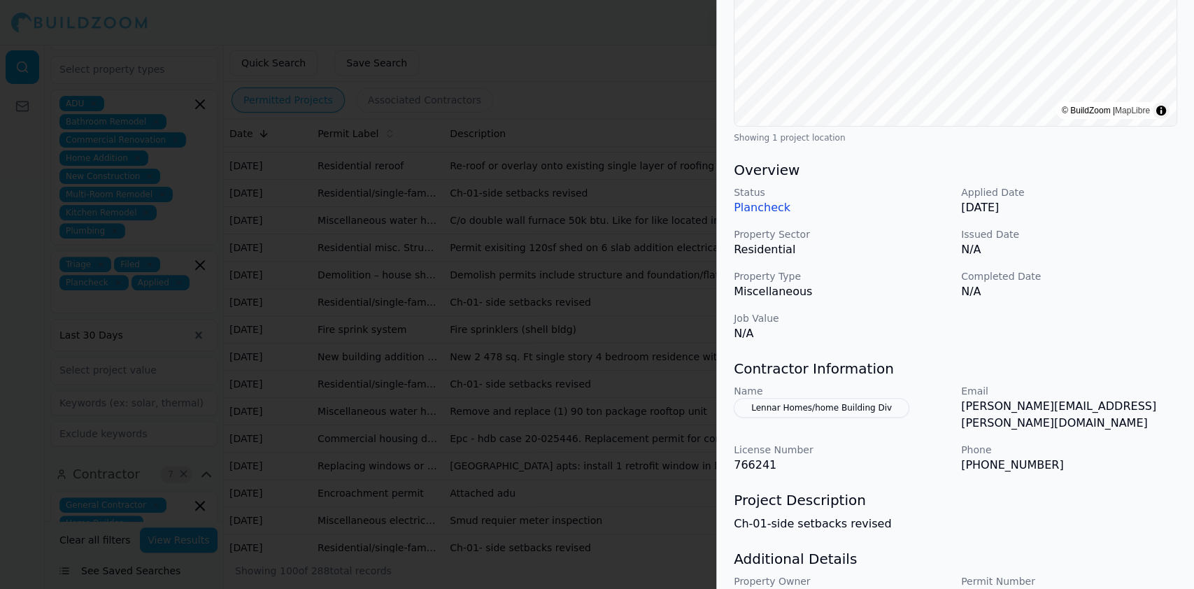
click at [404, 242] on div at bounding box center [597, 294] width 1194 height 589
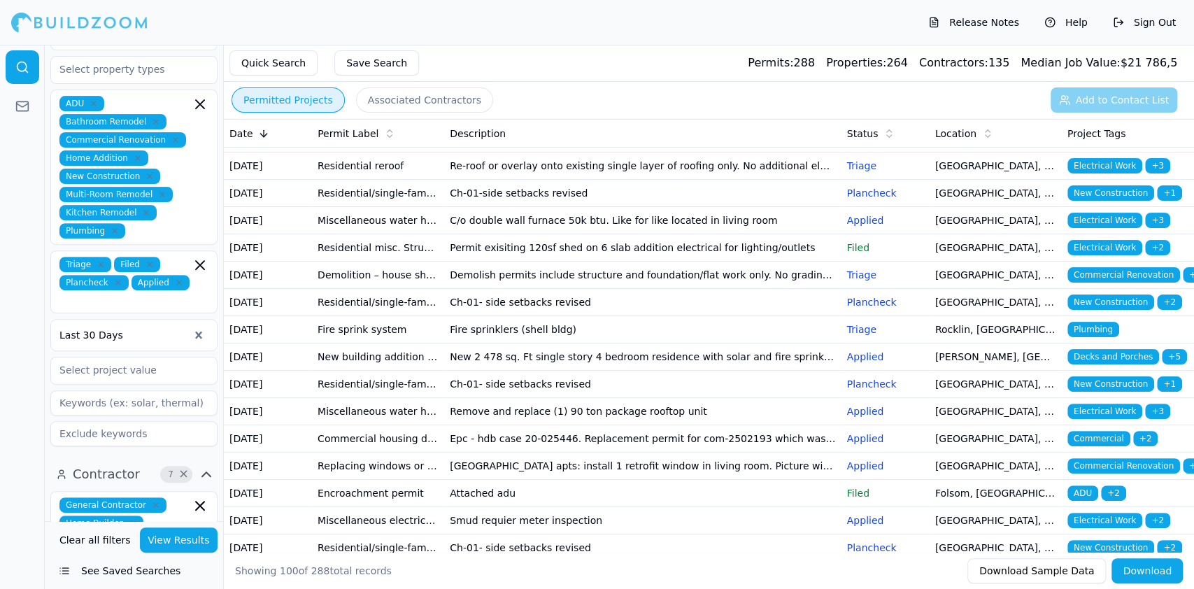
click at [373, 152] on td "Residential remodel" at bounding box center [378, 138] width 132 height 27
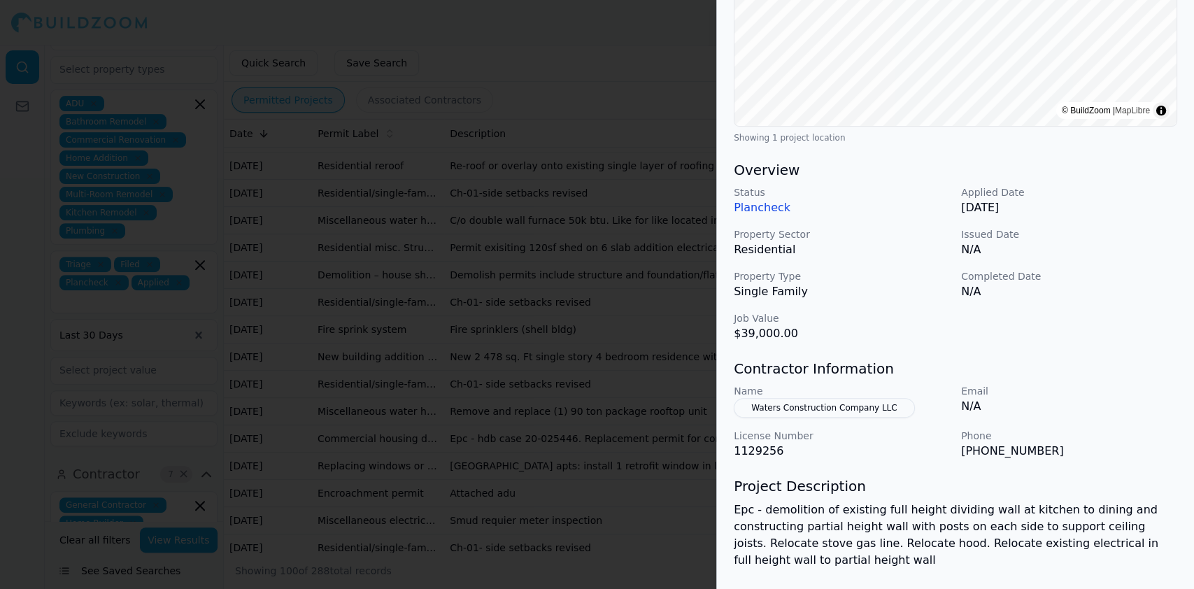
click at [439, 315] on div at bounding box center [597, 294] width 1194 height 589
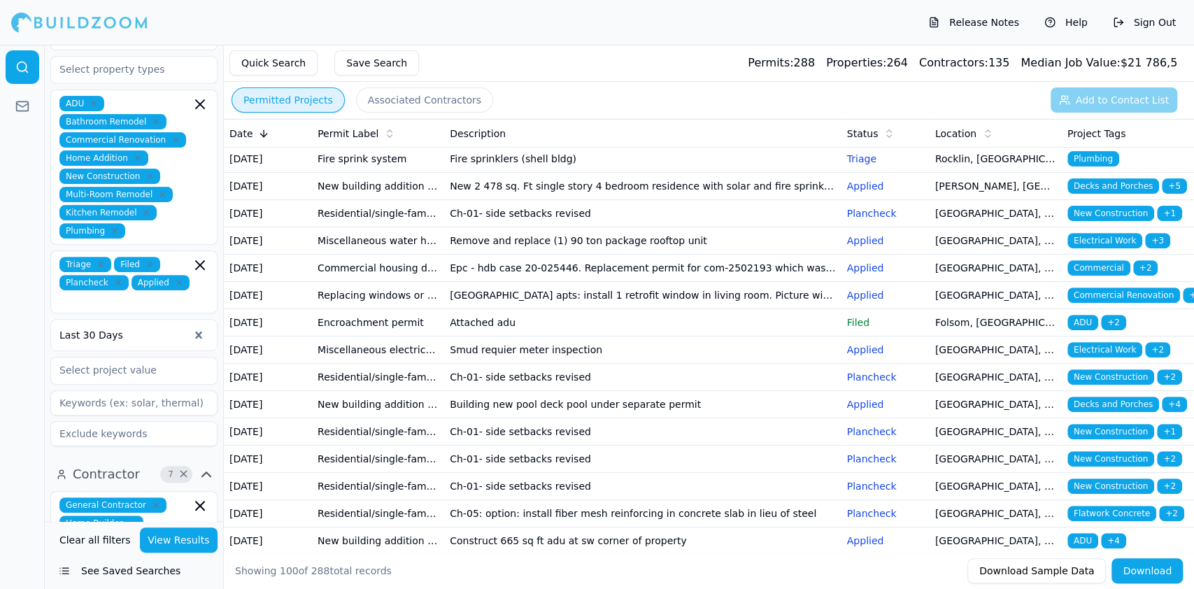
scroll to position [373, 0]
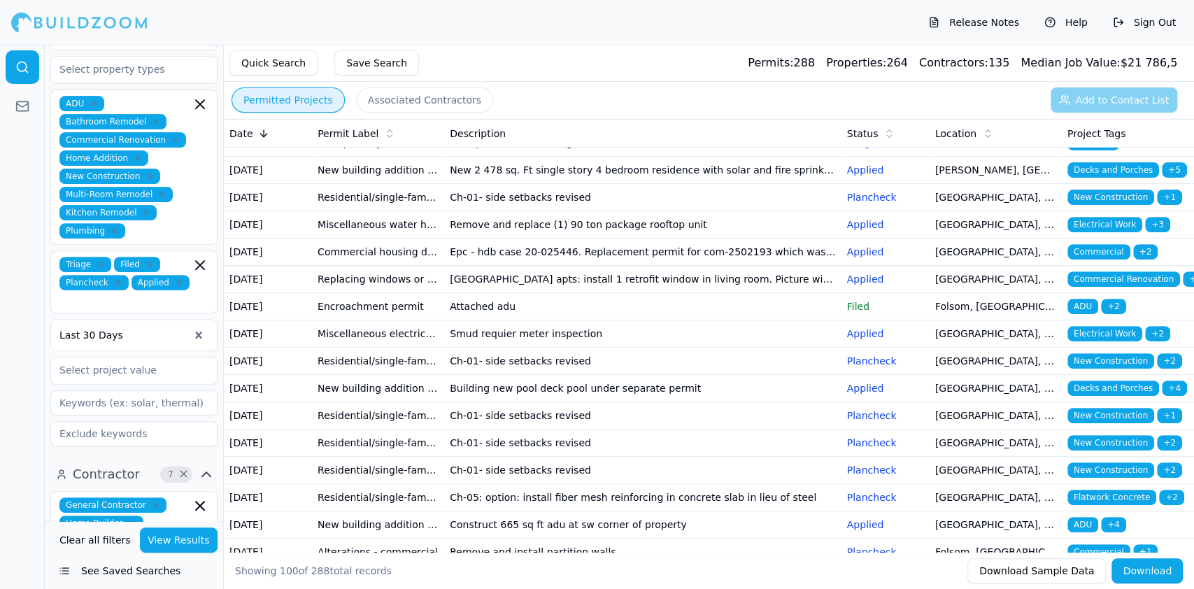
click at [411, 184] on td "New building addition adu (not a garage conversion) deck patio cover garage bar…" at bounding box center [378, 170] width 132 height 27
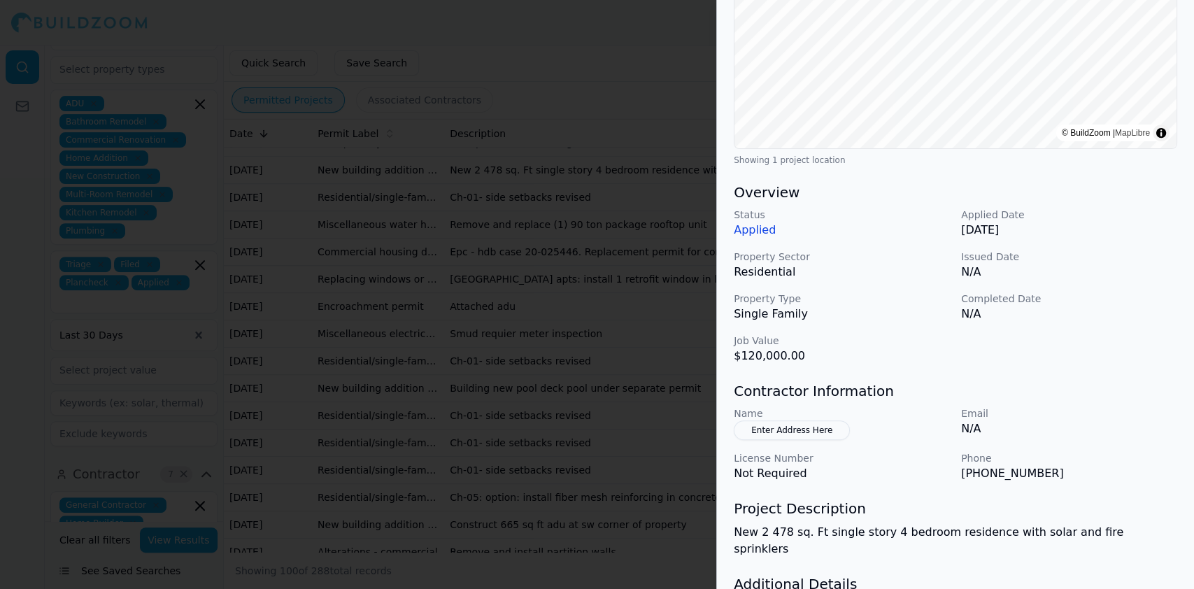
scroll to position [280, 0]
